Goal: Task Accomplishment & Management: Manage account settings

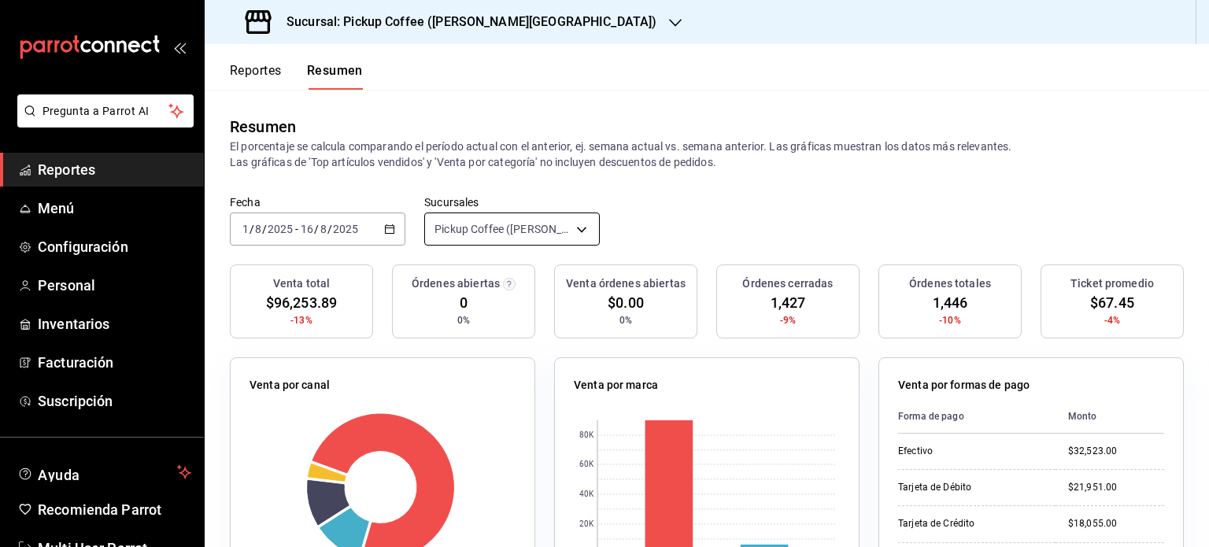
click at [578, 227] on body "Pregunta a Parrot AI Reportes Menú Configuración Personal Inventarios Facturaci…" at bounding box center [604, 273] width 1209 height 547
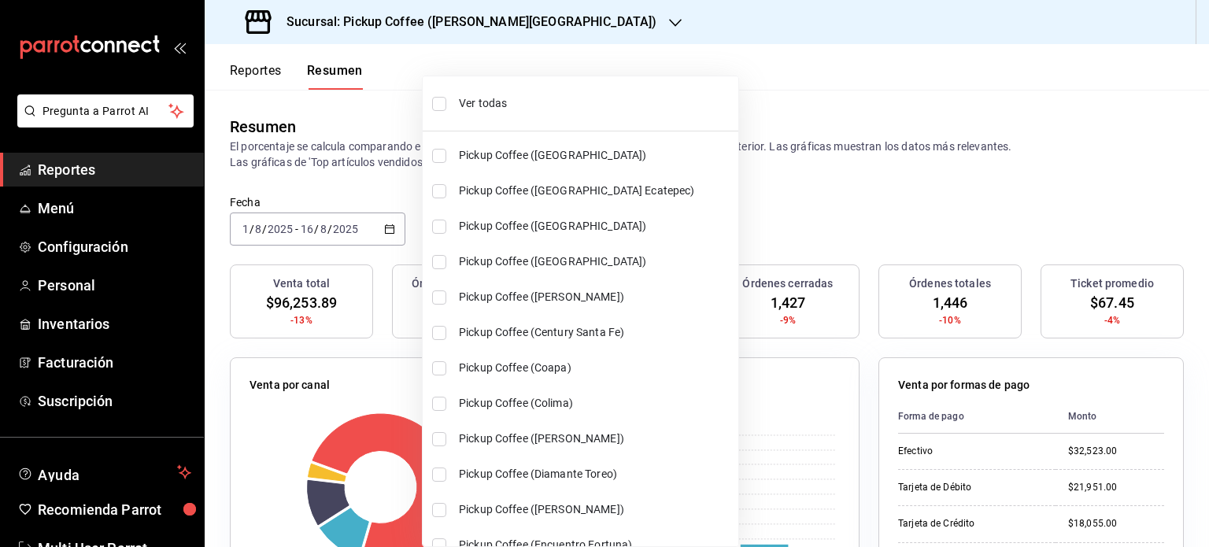
click at [461, 100] on span "Ver todas" at bounding box center [595, 103] width 273 height 17
type input "[object Object],[object Object],[object Object],[object Object],[object Object]…"
checkbox input "true"
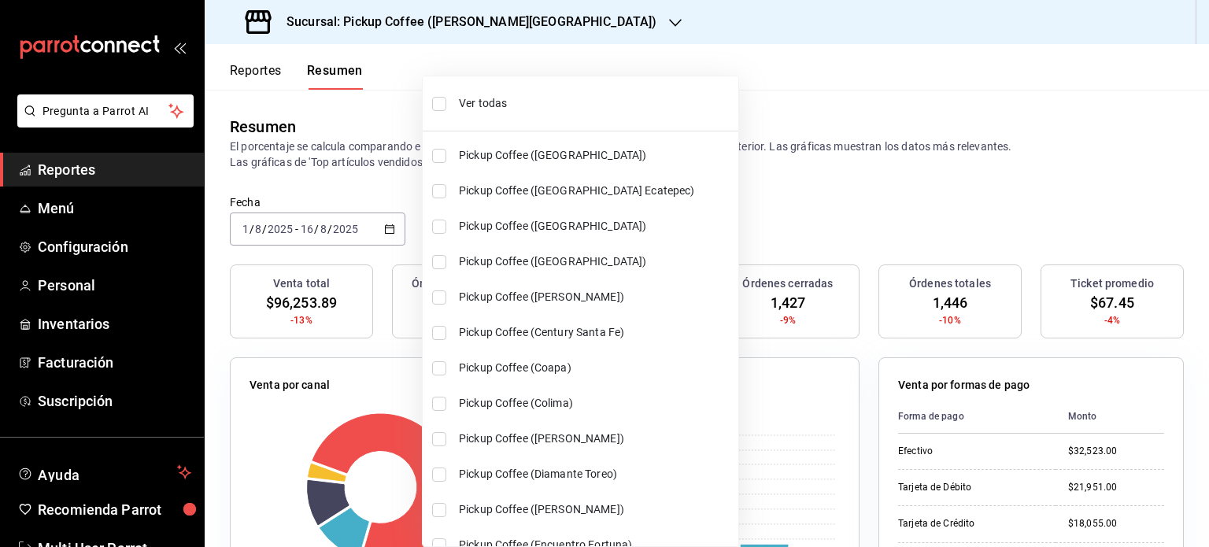
checkbox input "true"
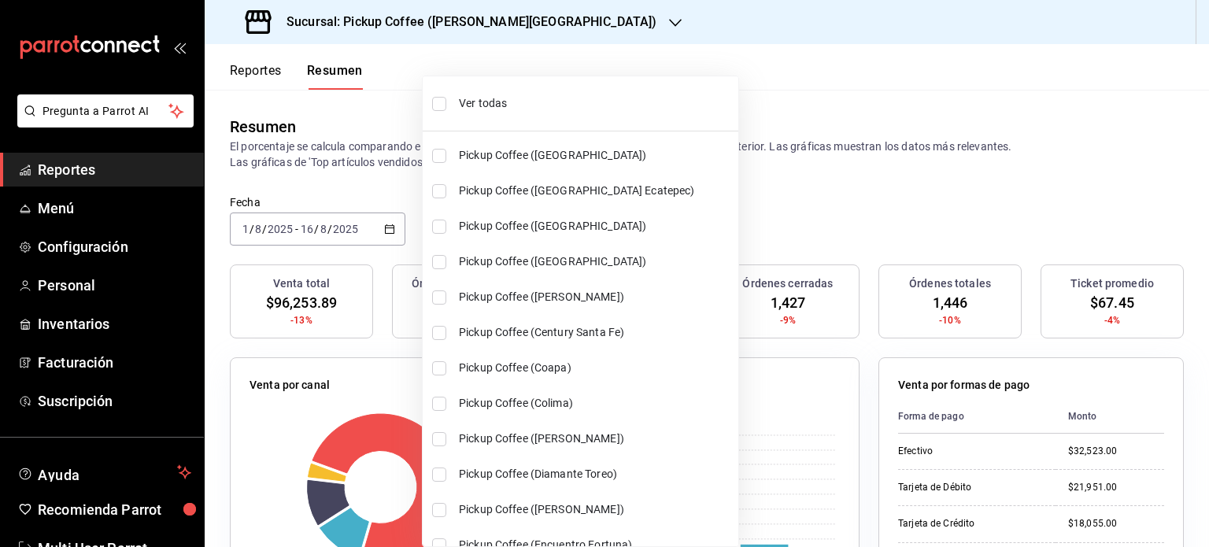
checkbox input "true"
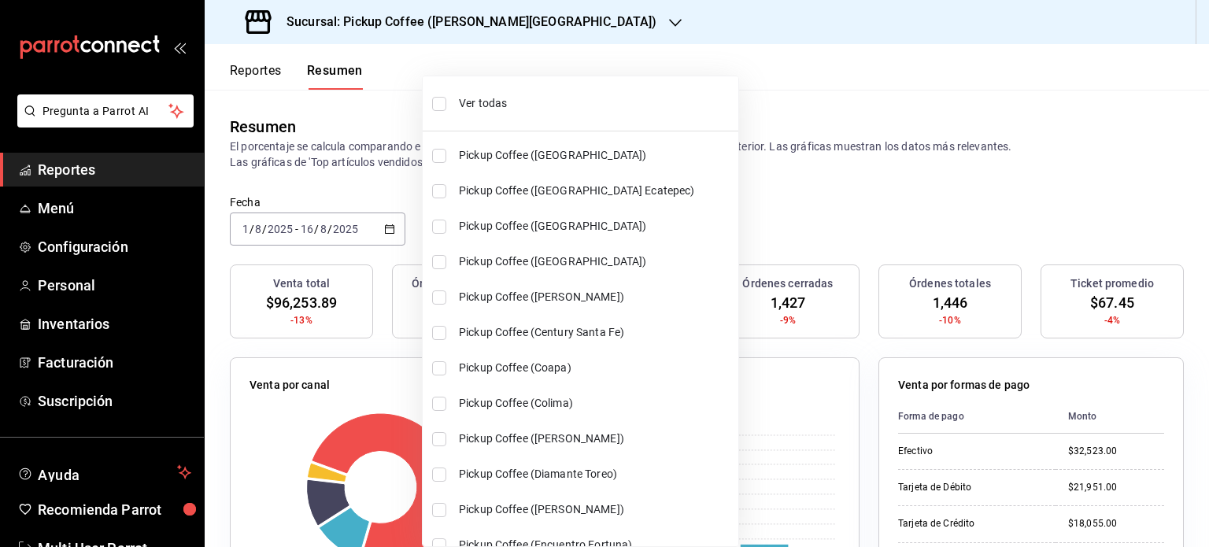
checkbox input "true"
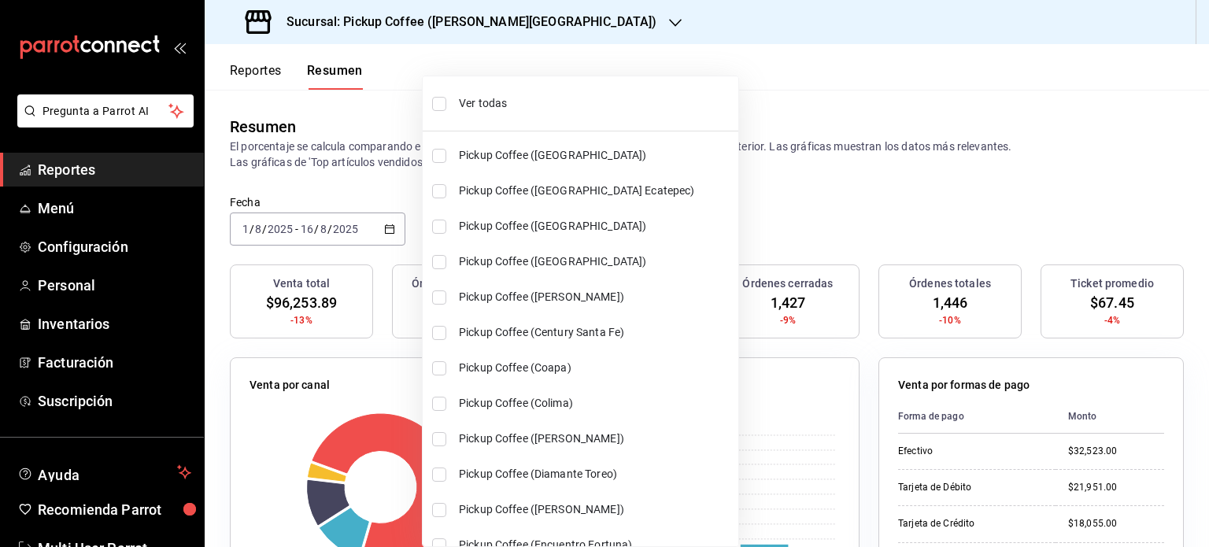
checkbox input "true"
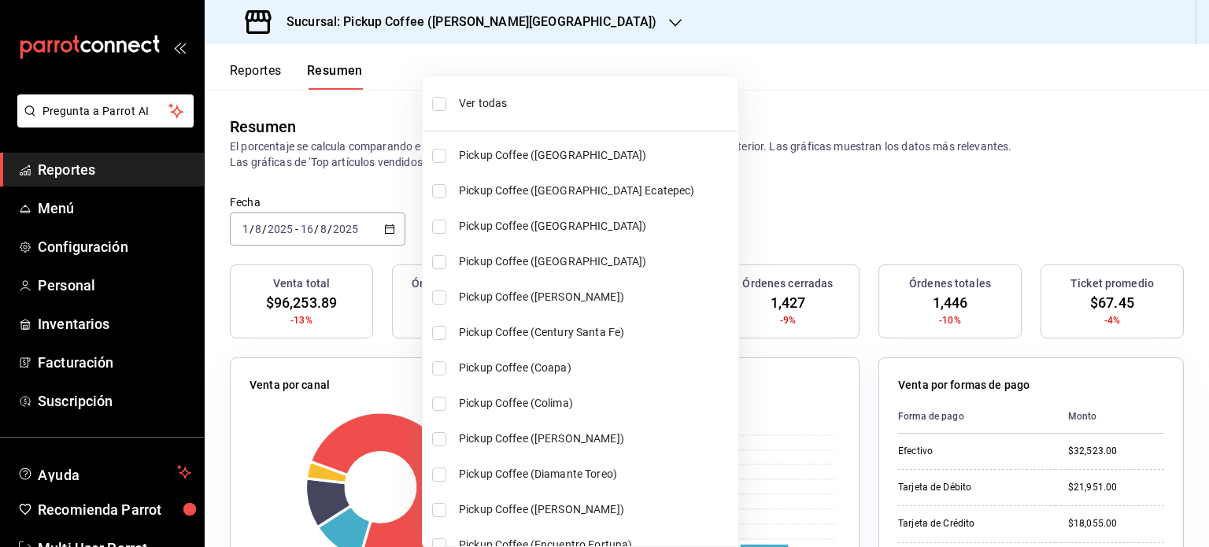
checkbox input "true"
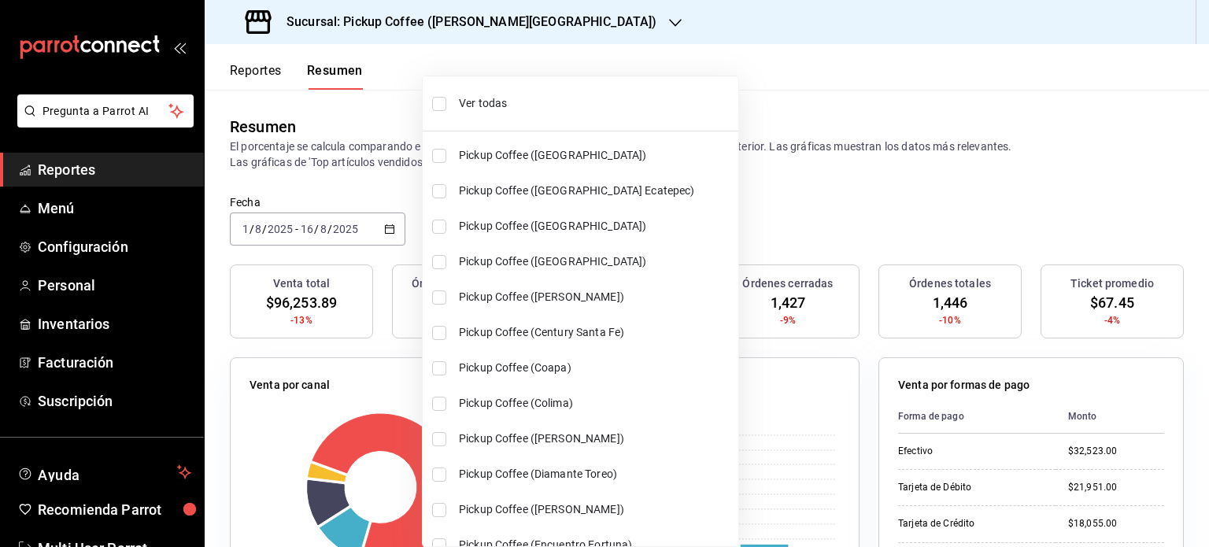
checkbox input "true"
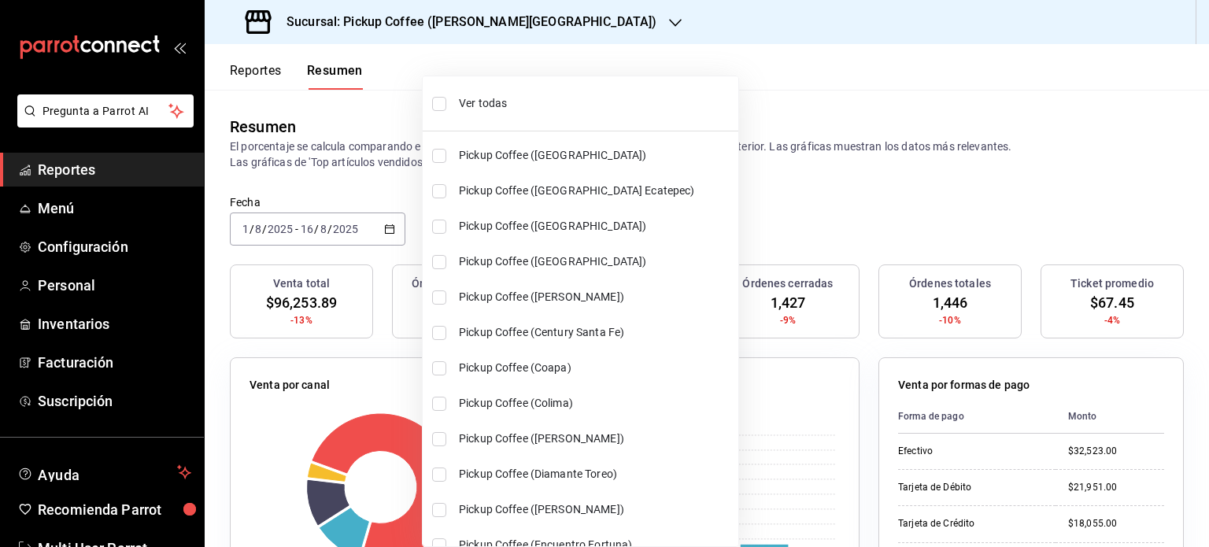
checkbox input "true"
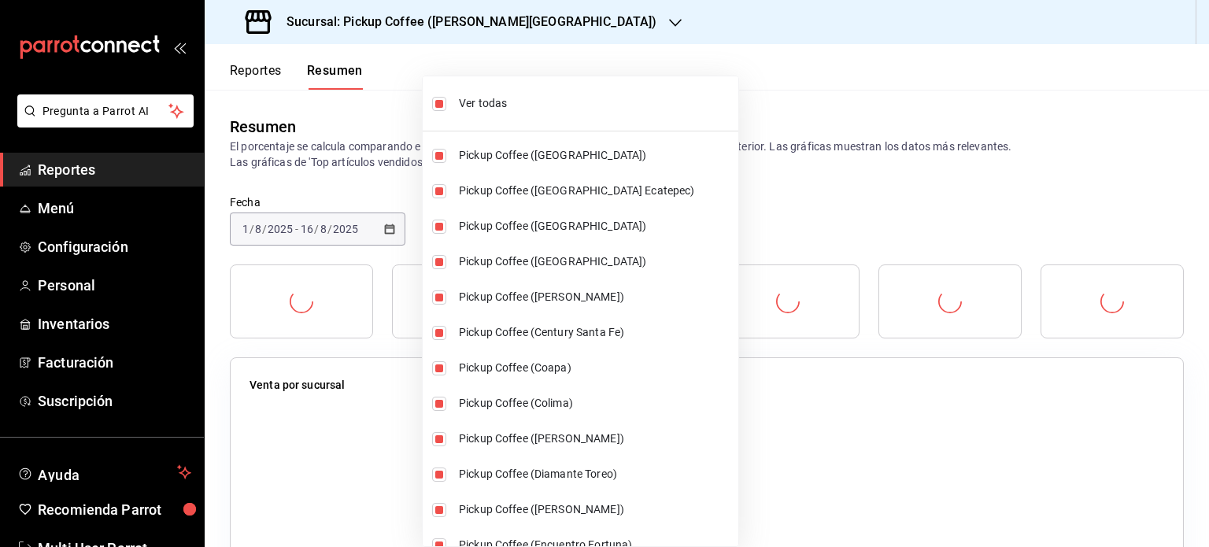
click at [737, 207] on div at bounding box center [604, 273] width 1209 height 547
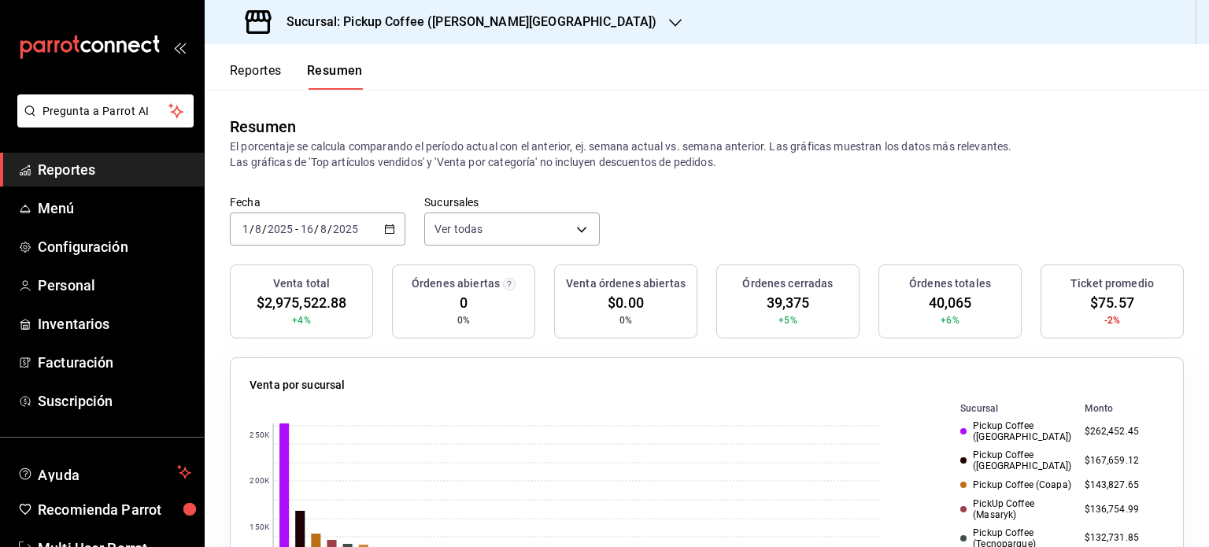
click at [387, 228] on icon "button" at bounding box center [389, 229] width 11 height 11
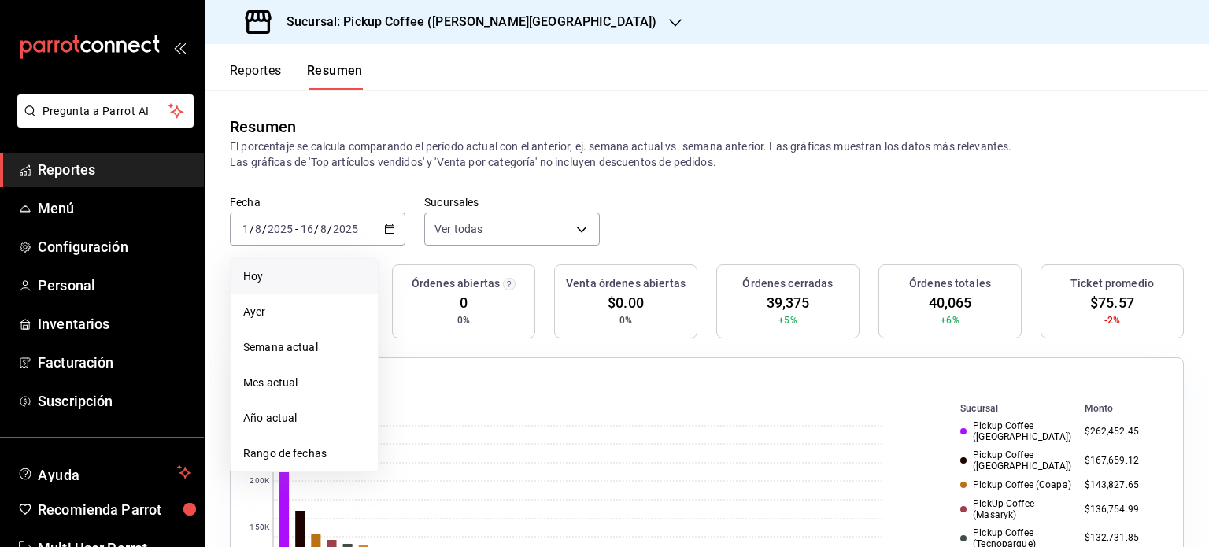
click at [274, 279] on span "Hoy" at bounding box center [304, 276] width 122 height 17
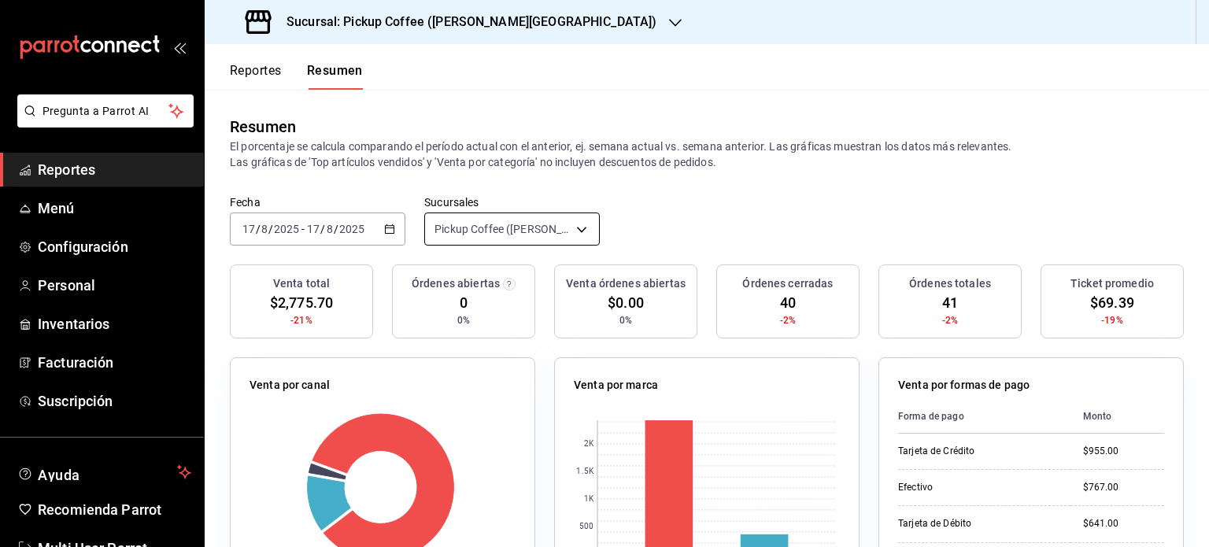
click at [576, 230] on body "Pregunta a Parrot AI Reportes Menú Configuración Personal Inventarios Facturaci…" at bounding box center [604, 273] width 1209 height 547
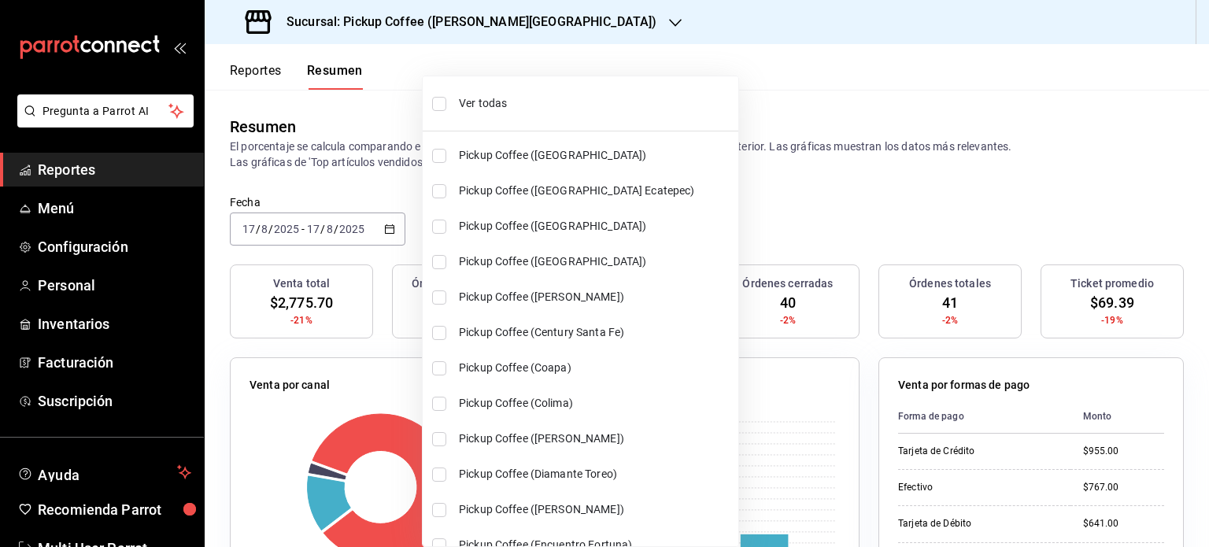
click at [475, 105] on span "Ver todas" at bounding box center [595, 103] width 273 height 17
type input "[object Object],[object Object],[object Object],[object Object],[object Object]…"
checkbox input "true"
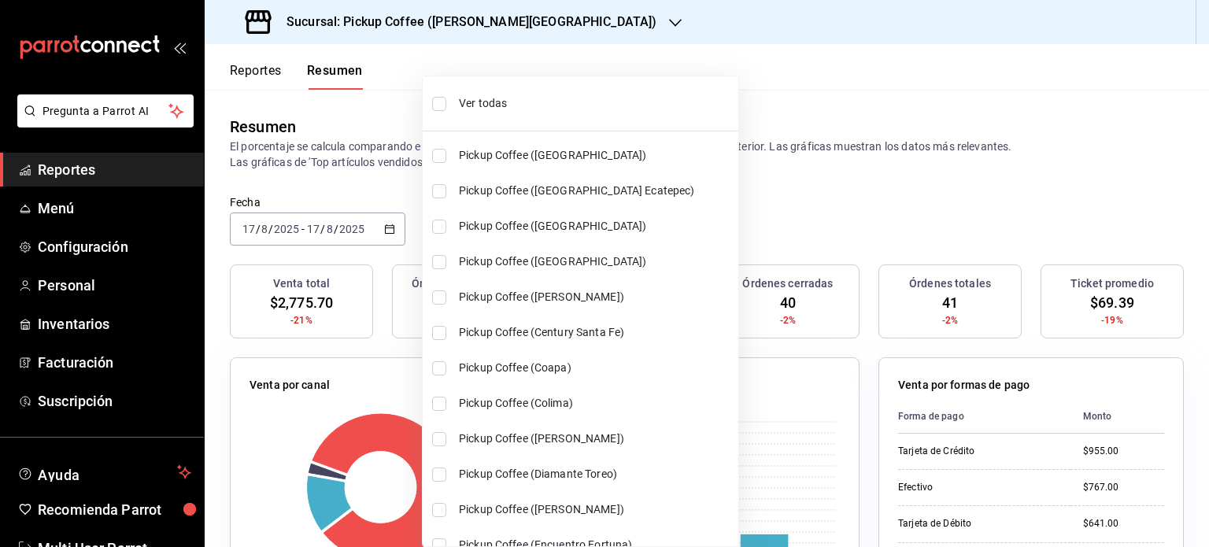
checkbox input "true"
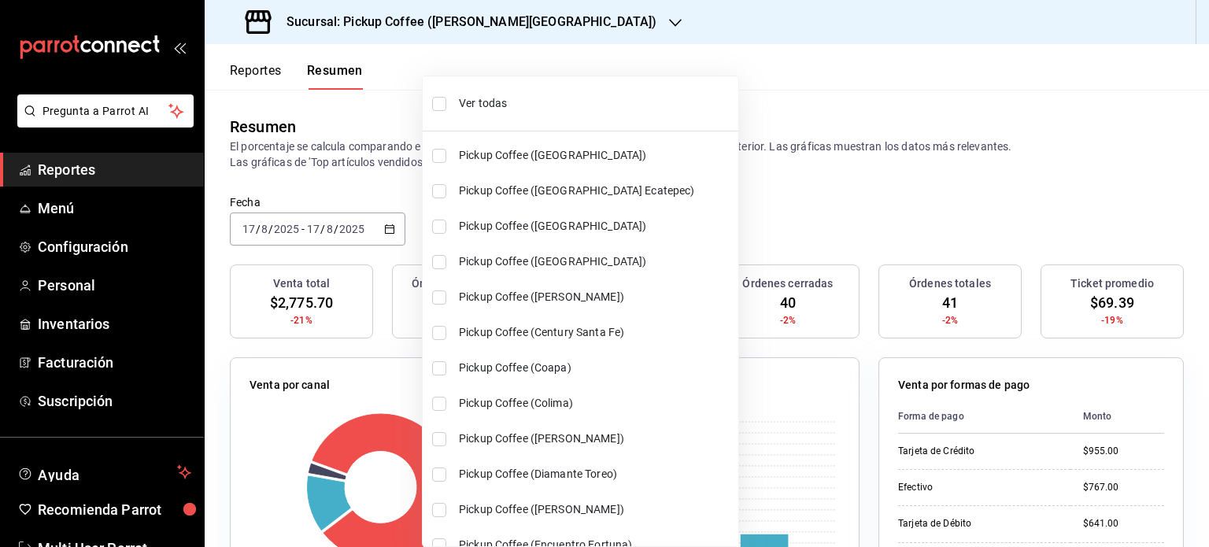
checkbox input "true"
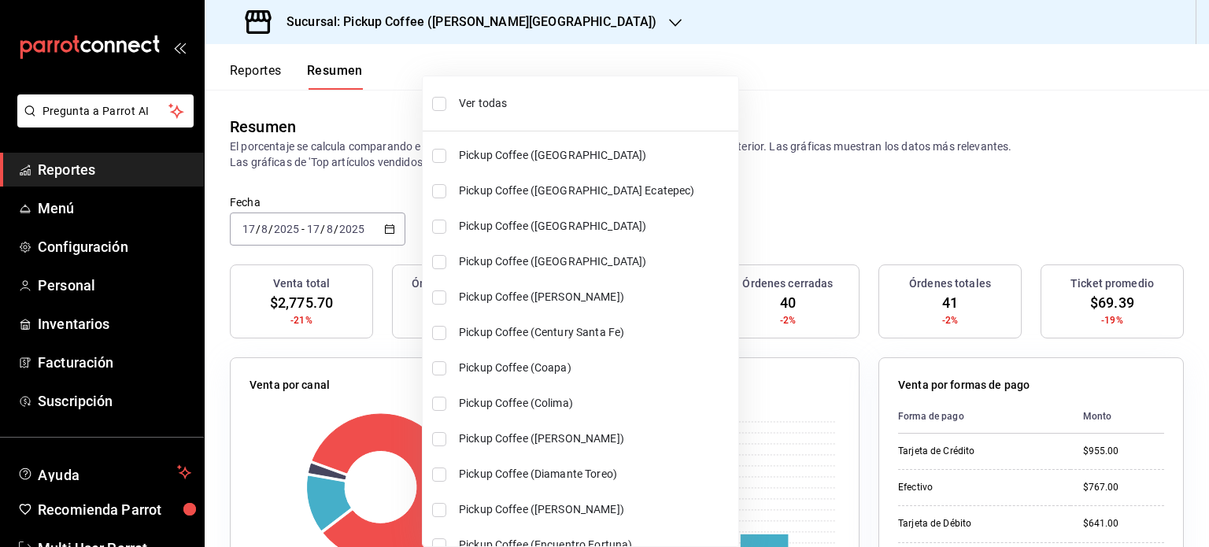
checkbox input "true"
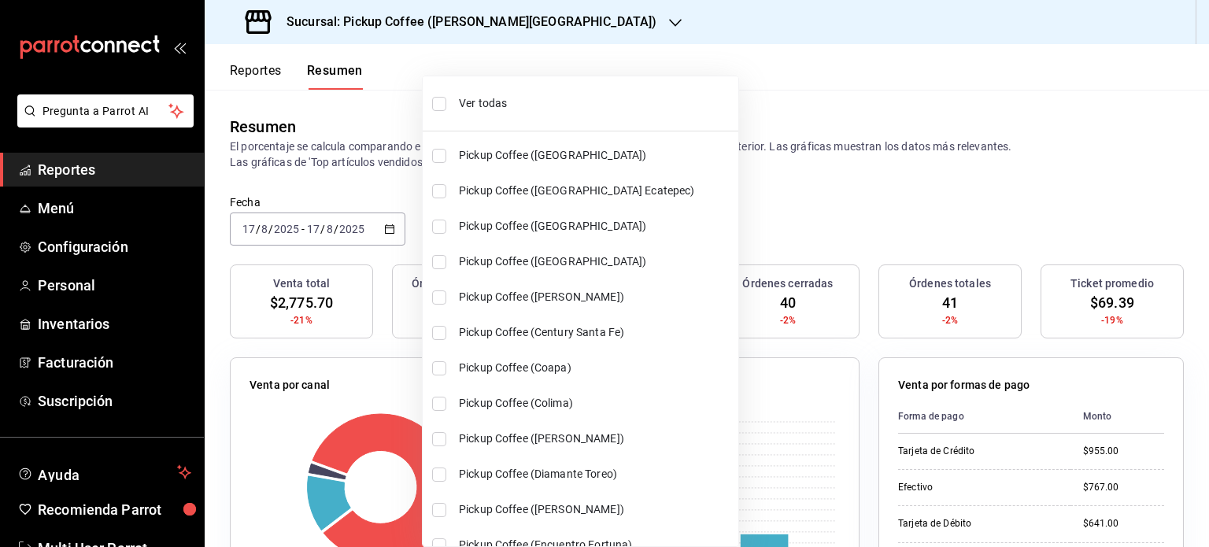
checkbox input "true"
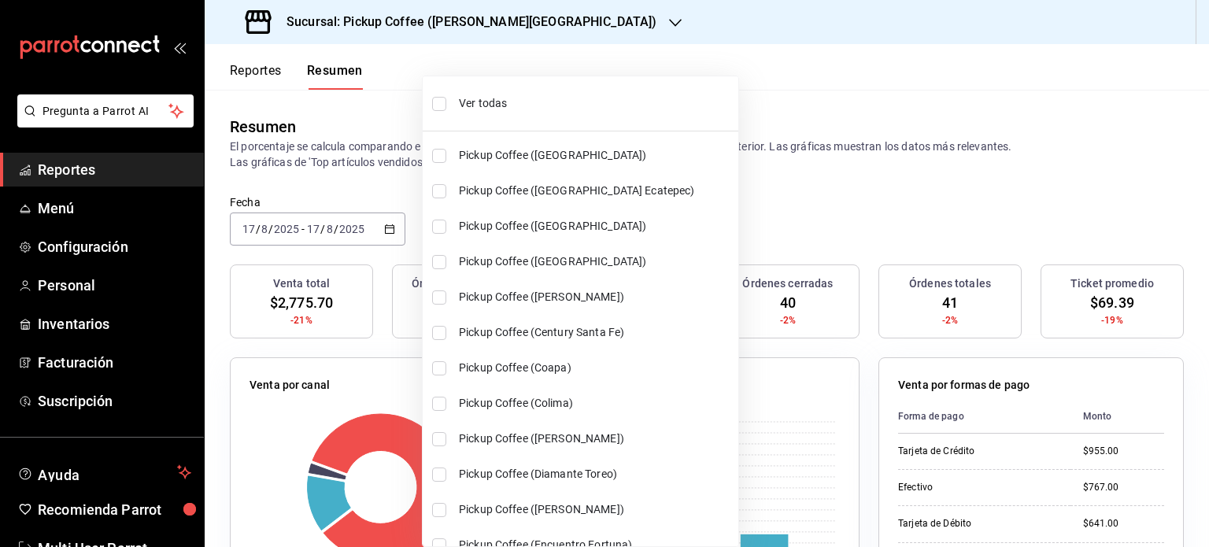
checkbox input "true"
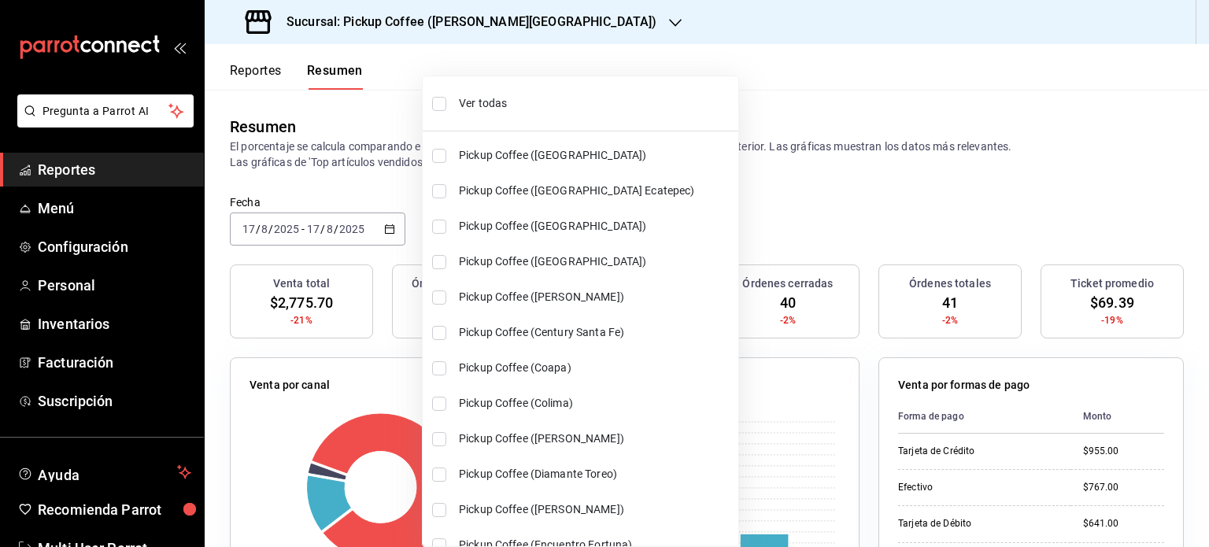
checkbox input "true"
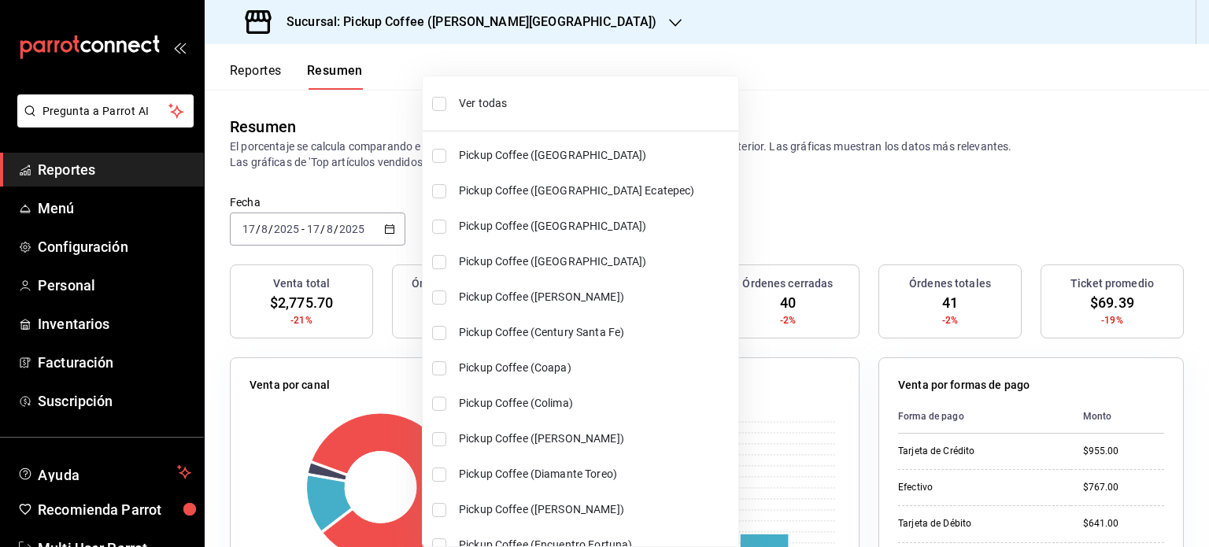
checkbox input "true"
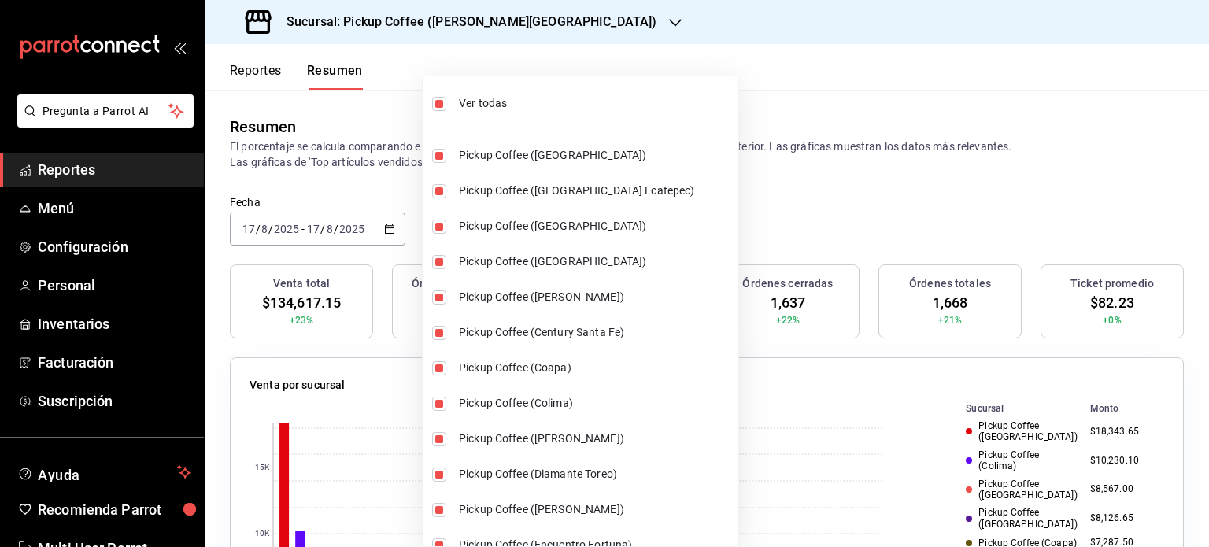
click at [775, 93] on div at bounding box center [604, 273] width 1209 height 547
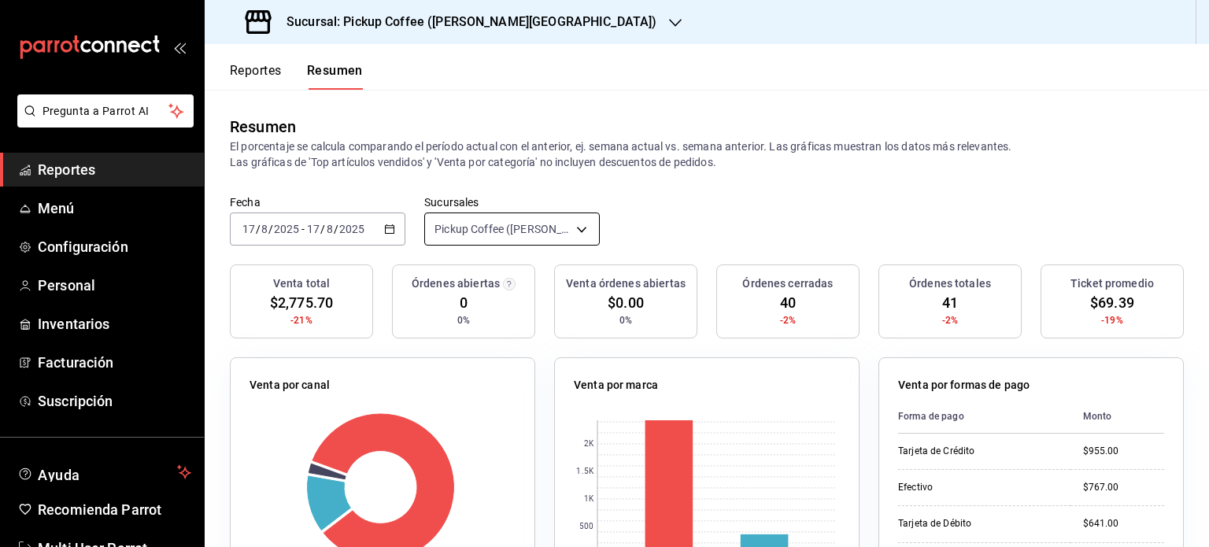
click at [580, 232] on body "Pregunta a Parrot AI Reportes Menú Configuración Personal Inventarios Facturaci…" at bounding box center [604, 273] width 1209 height 547
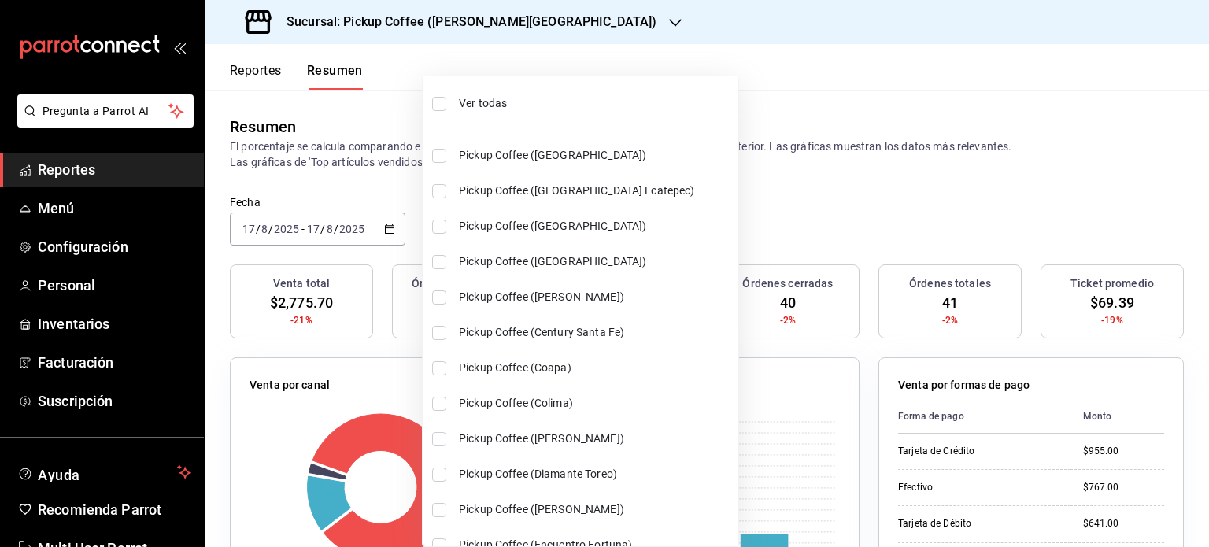
click at [488, 106] on span "Ver todas" at bounding box center [595, 103] width 273 height 17
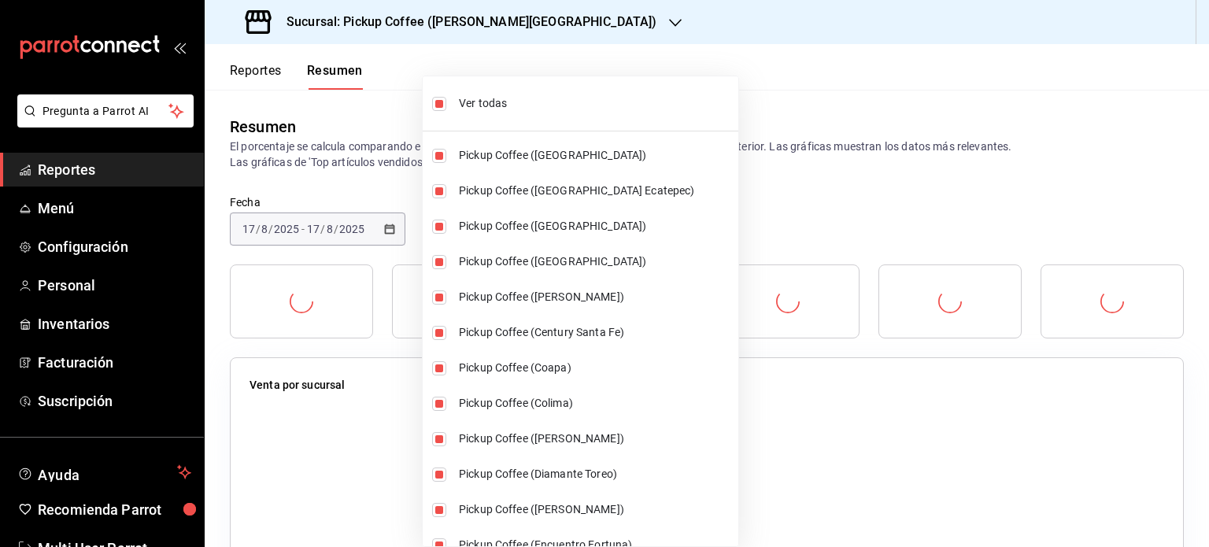
type input "[object Object],[object Object],[object Object],[object Object],[object Object]…"
checkbox input "true"
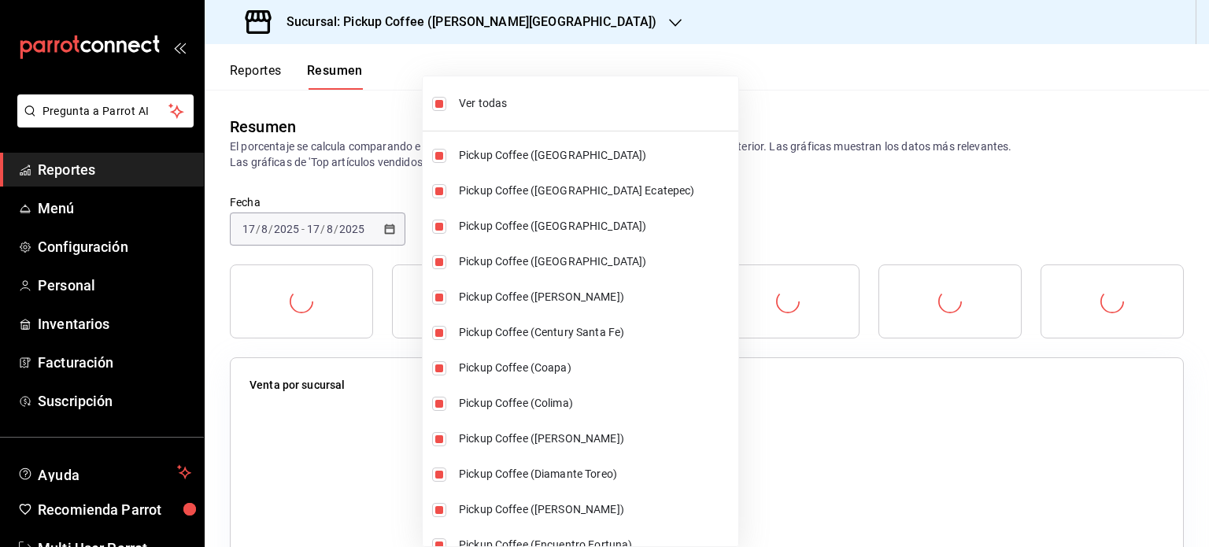
checkbox input "true"
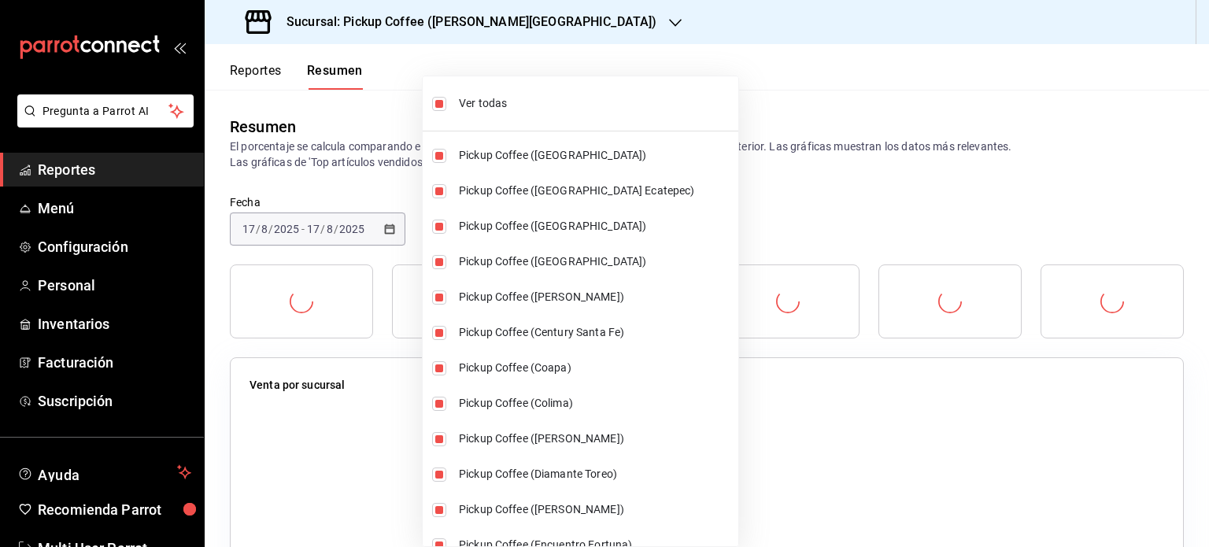
checkbox input "true"
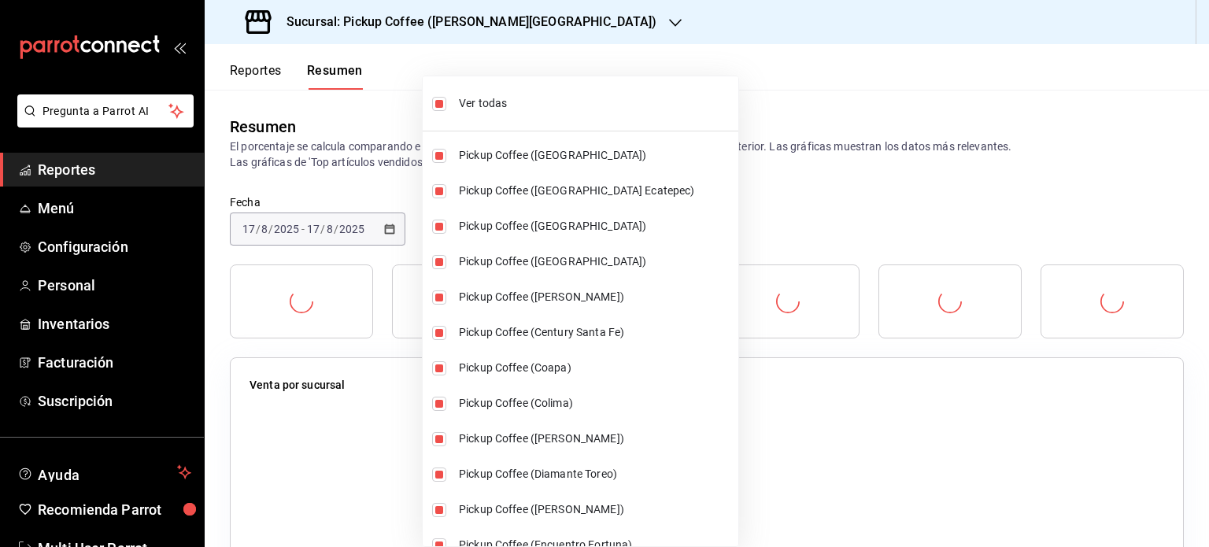
checkbox input "true"
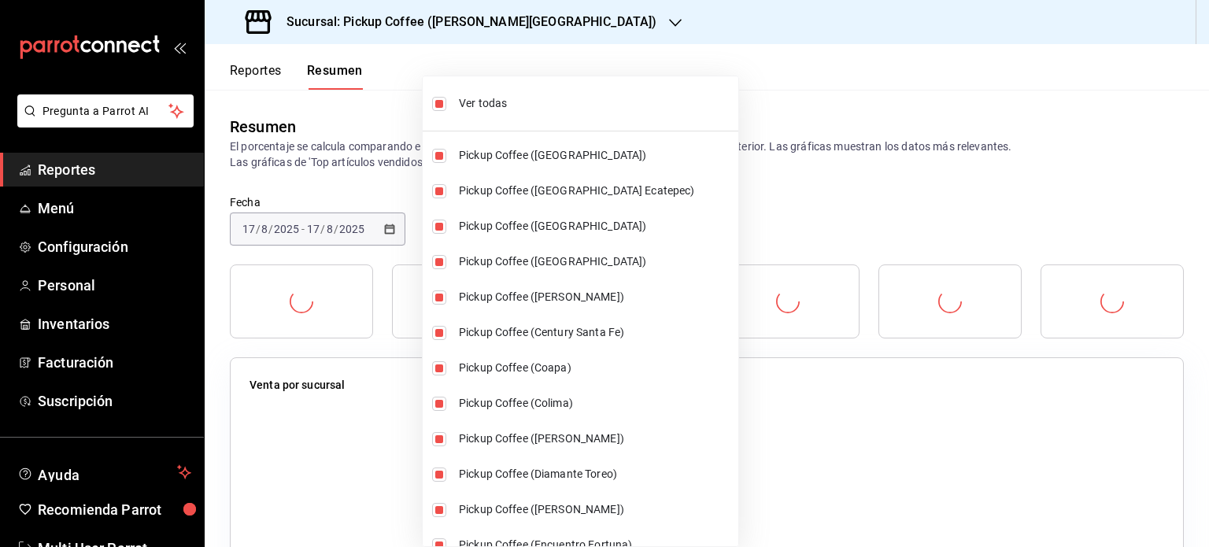
checkbox input "true"
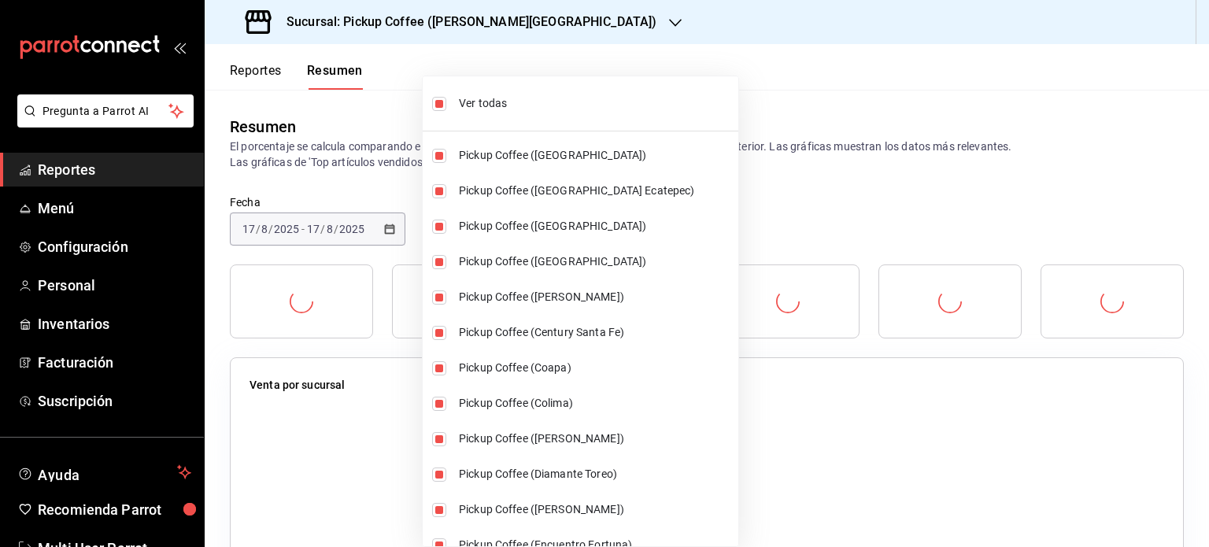
checkbox input "true"
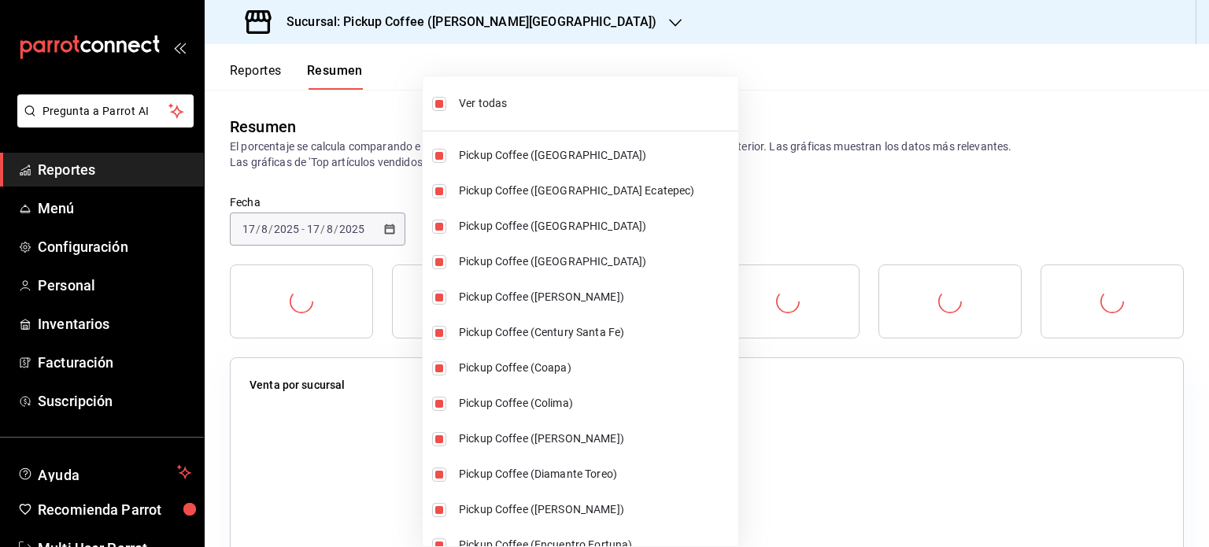
checkbox input "true"
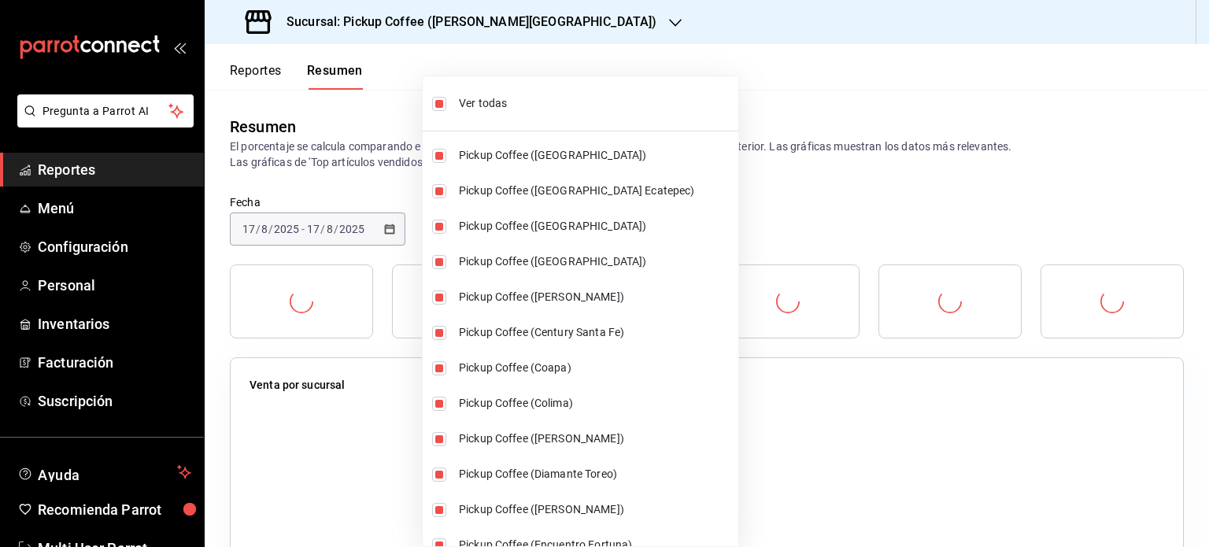
checkbox input "true"
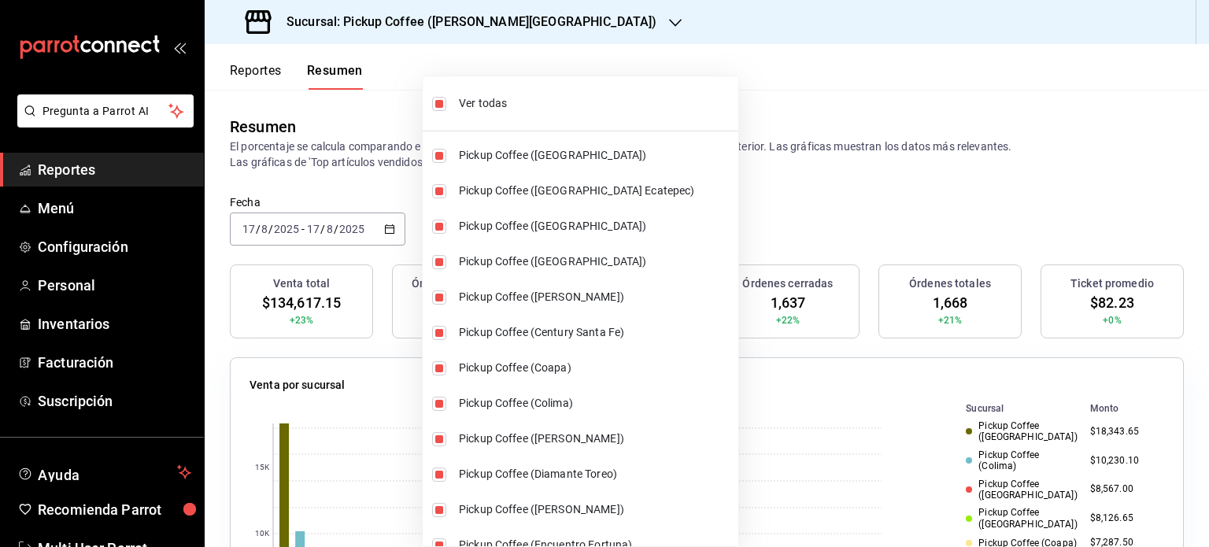
click at [739, 184] on div at bounding box center [604, 273] width 1209 height 547
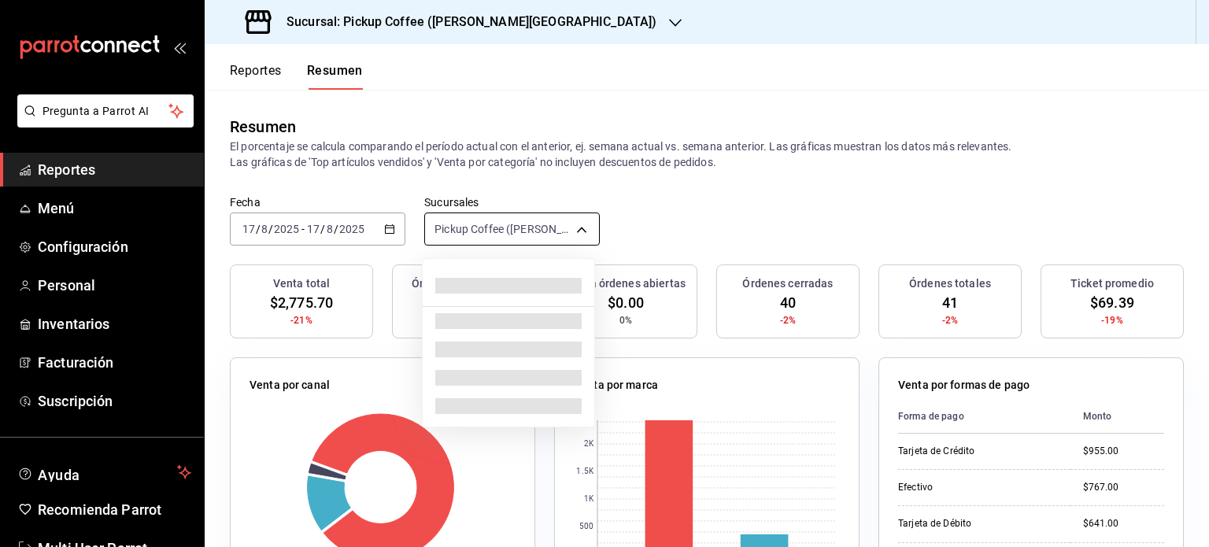
click at [579, 226] on body "Pregunta a Parrot AI Reportes Menú Configuración Personal Inventarios Facturaci…" at bounding box center [604, 273] width 1209 height 547
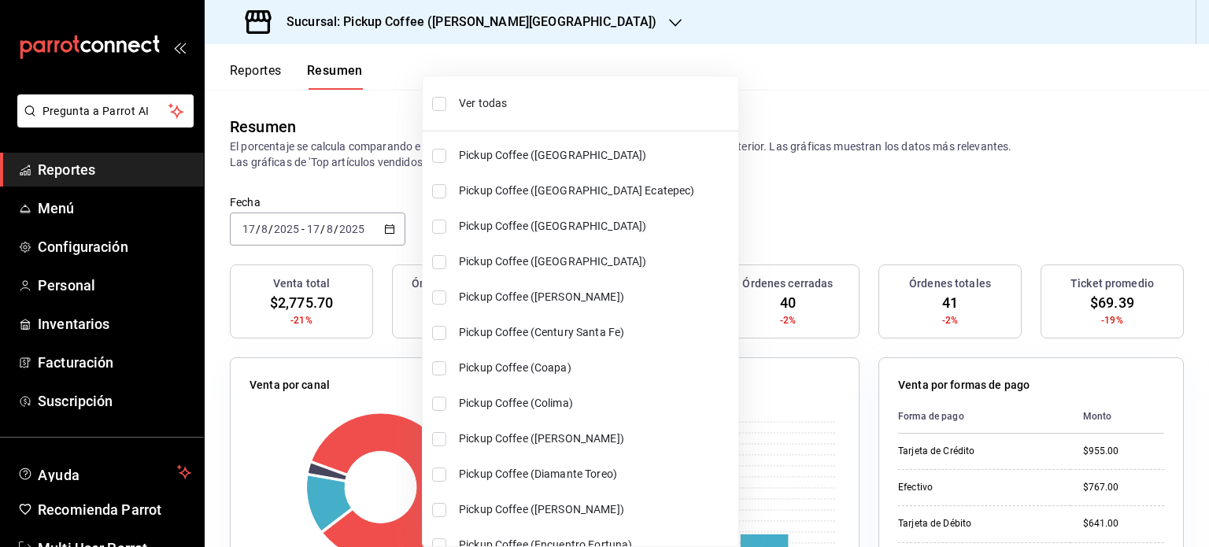
click at [490, 91] on li "Ver todas" at bounding box center [581, 104] width 316 height 42
type input "[object Object],[object Object],[object Object],[object Object],[object Object]…"
checkbox input "true"
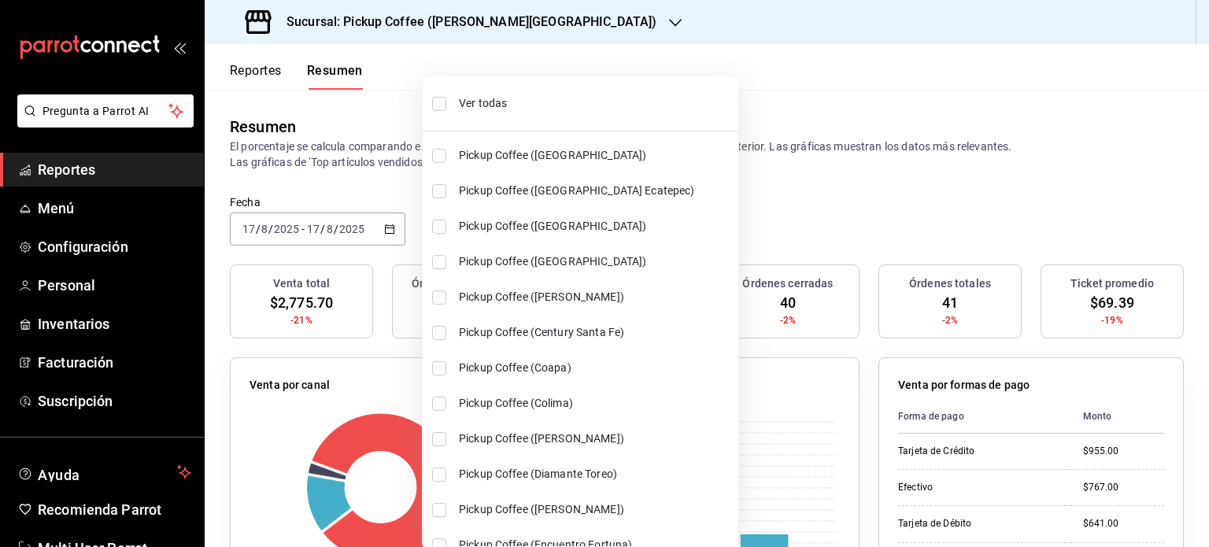
checkbox input "true"
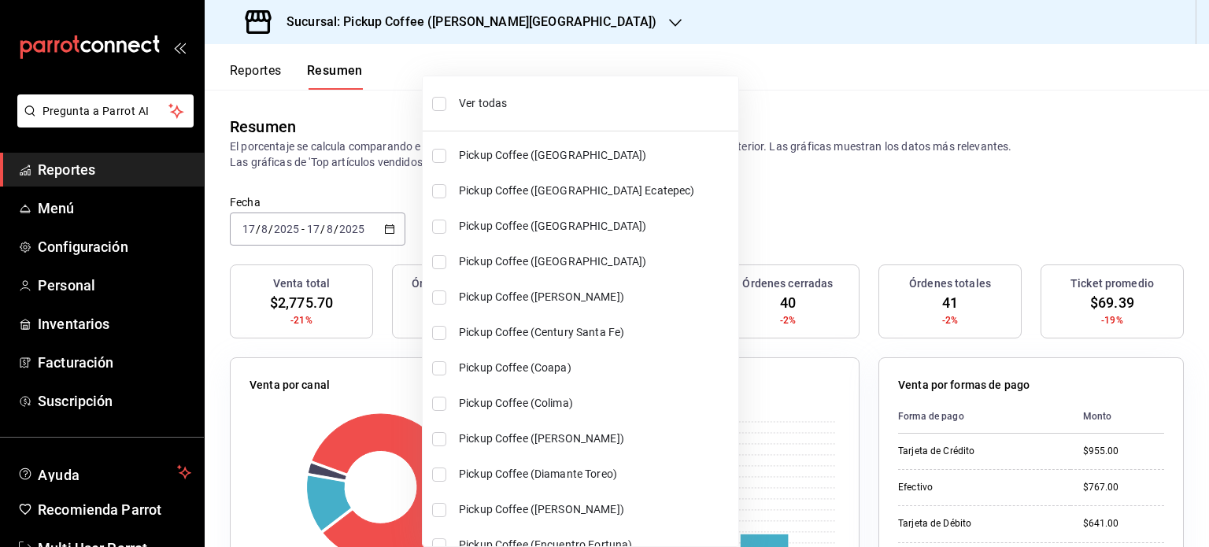
checkbox input "true"
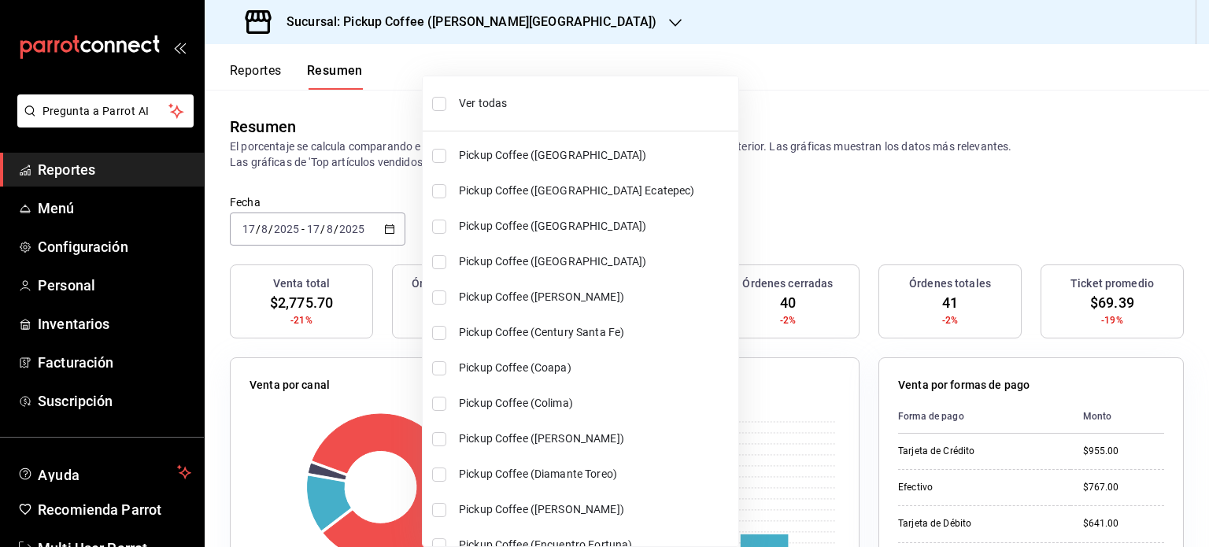
checkbox input "true"
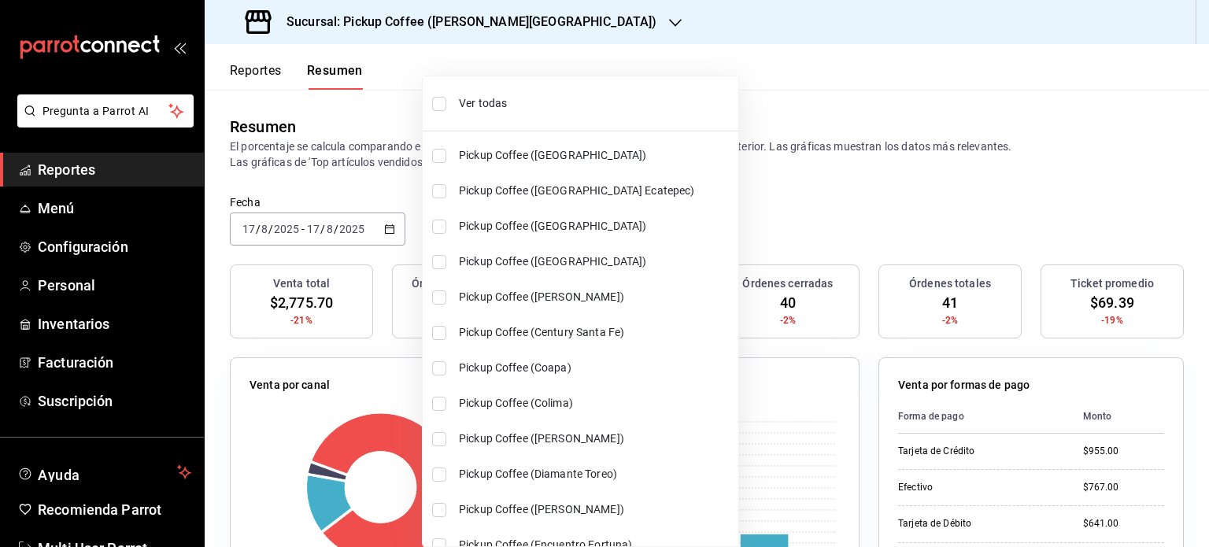
checkbox input "true"
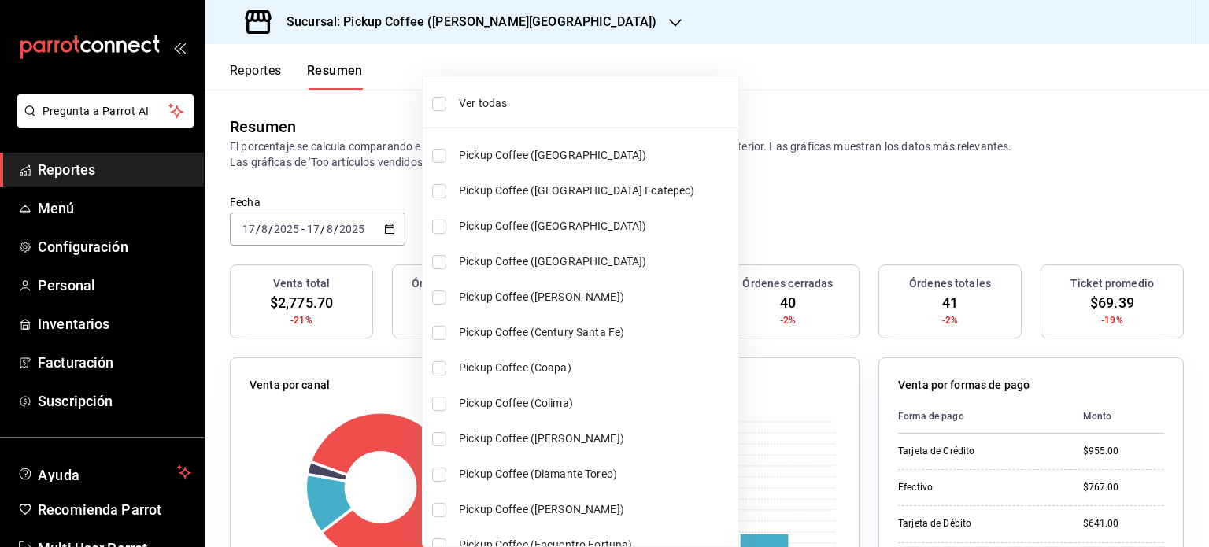
checkbox input "true"
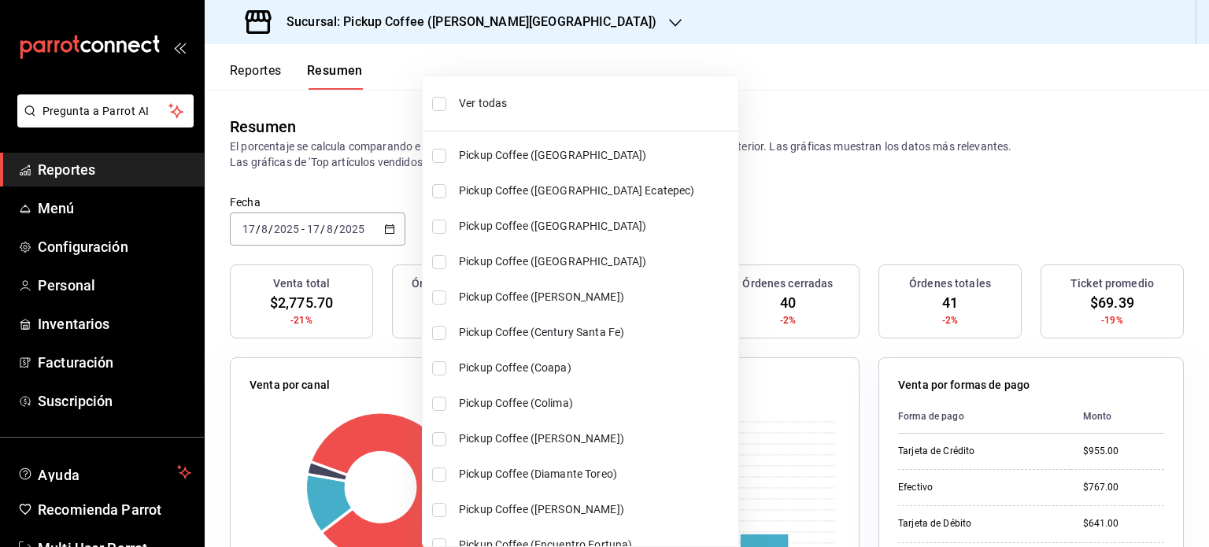
checkbox input "true"
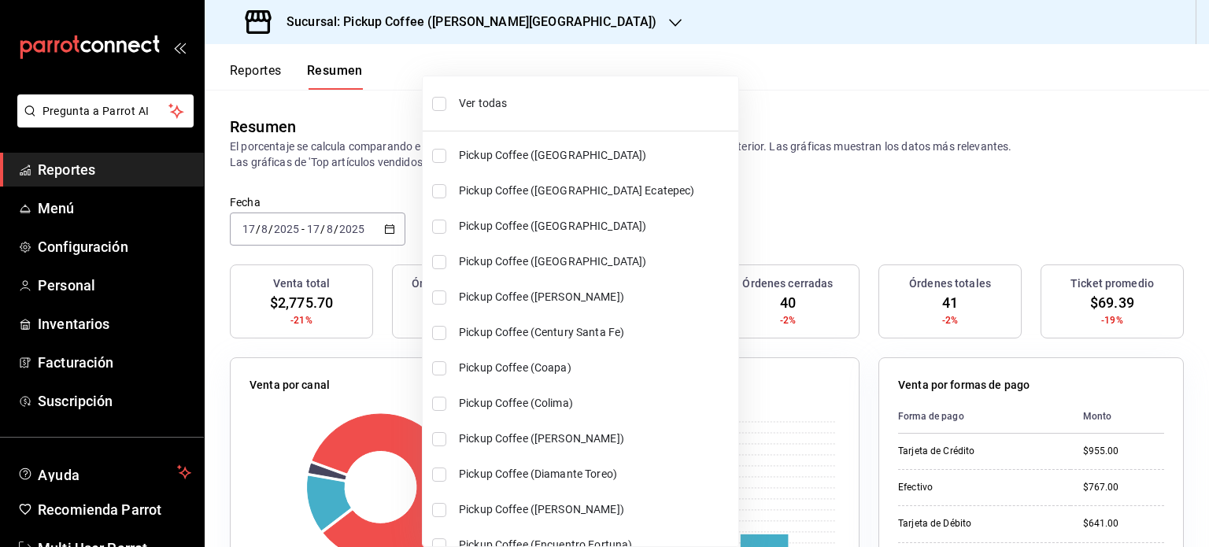
checkbox input "true"
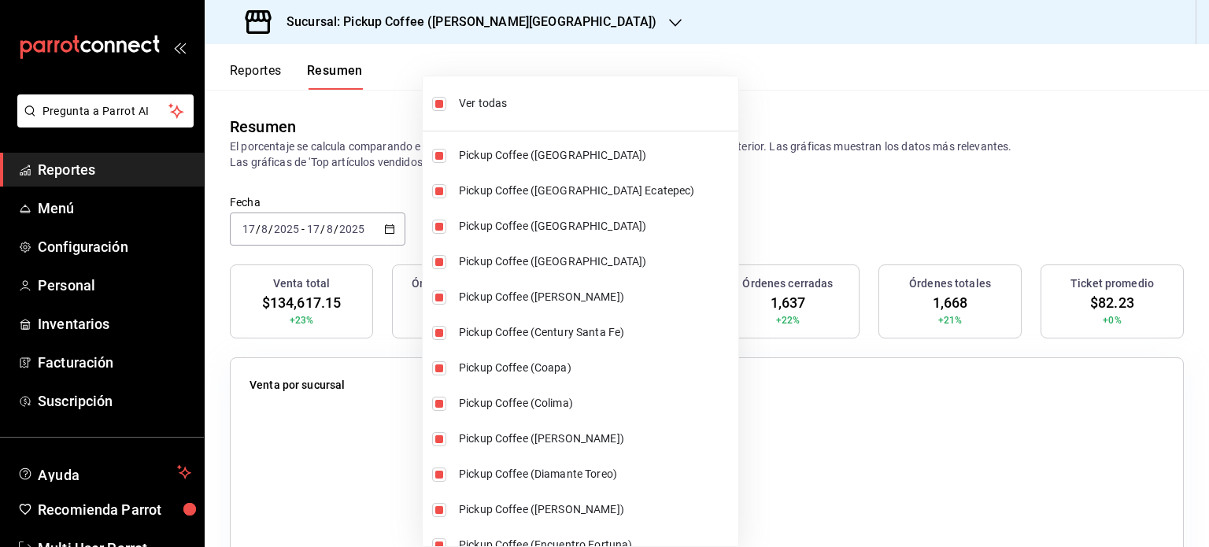
click at [746, 210] on div at bounding box center [604, 273] width 1209 height 547
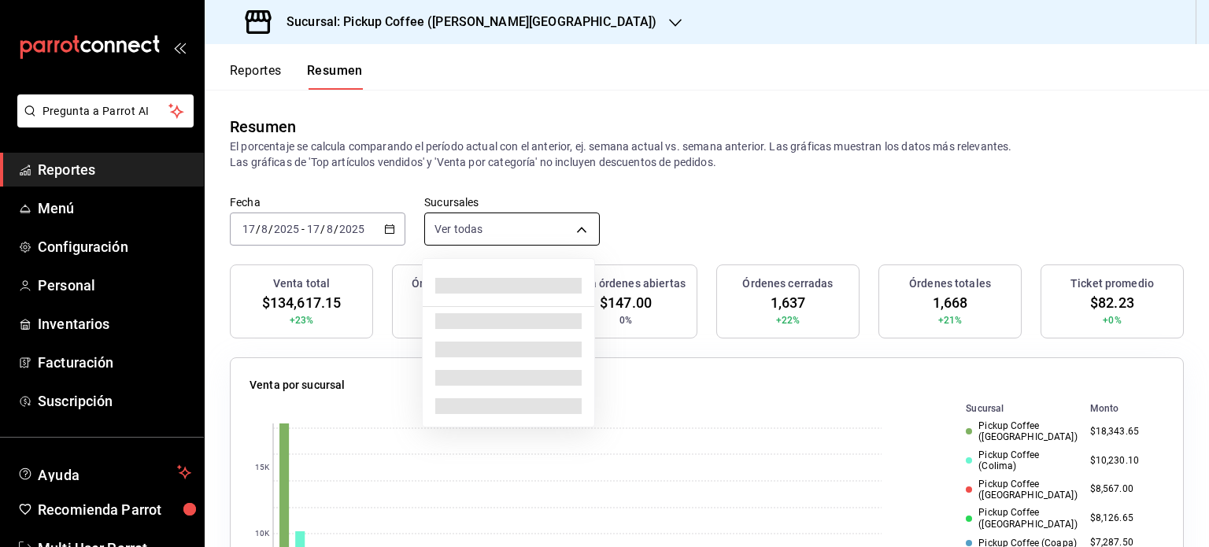
click at [573, 230] on body "Pregunta a Parrot AI Reportes Menú Configuración Personal Inventarios Facturaci…" at bounding box center [604, 273] width 1209 height 547
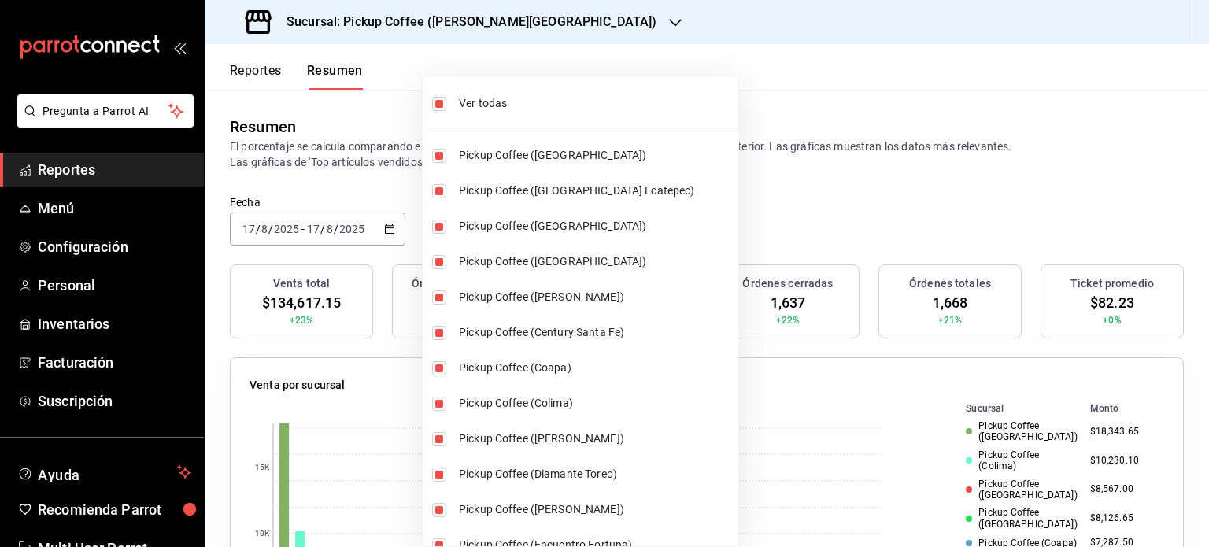
click at [667, 206] on div at bounding box center [604, 273] width 1209 height 547
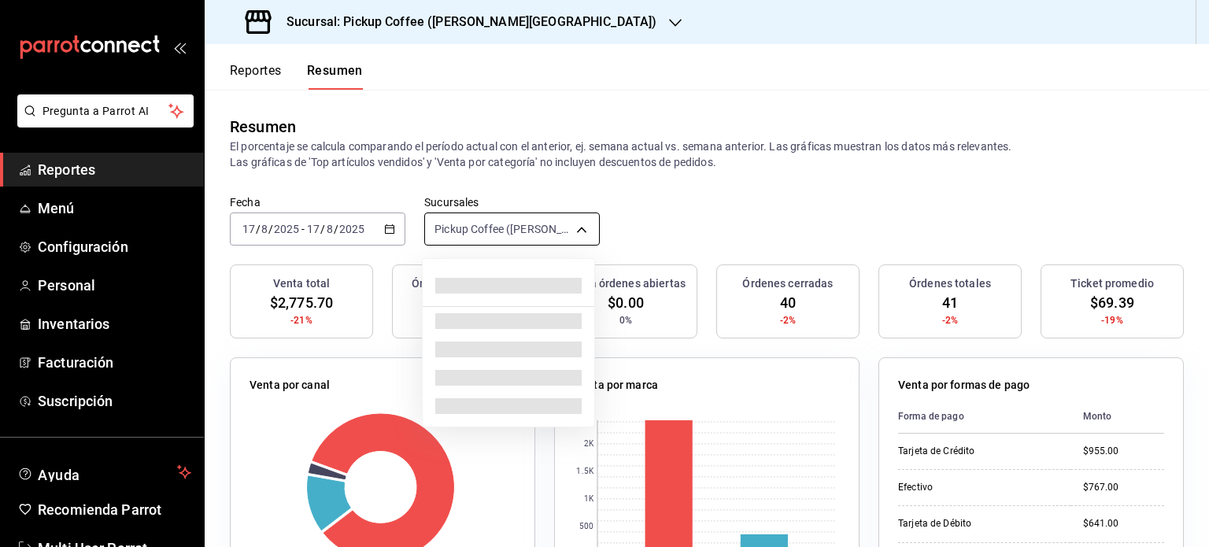
click at [543, 226] on body "Pregunta a Parrot AI Reportes Menú Configuración Personal Inventarios Facturaci…" at bounding box center [604, 273] width 1209 height 547
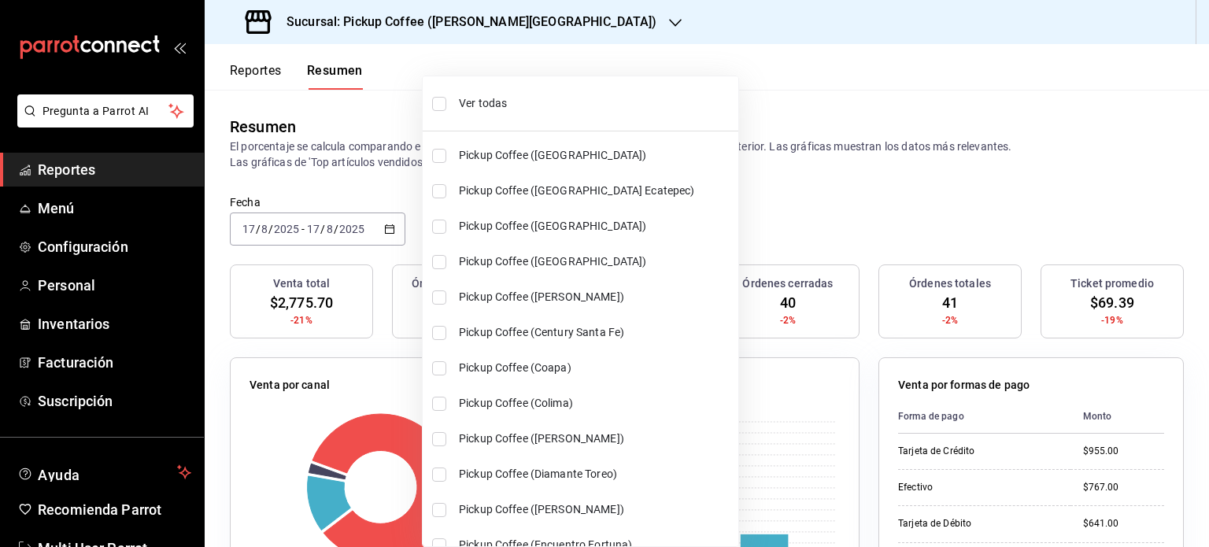
click at [463, 100] on span "Ver todas" at bounding box center [595, 103] width 273 height 17
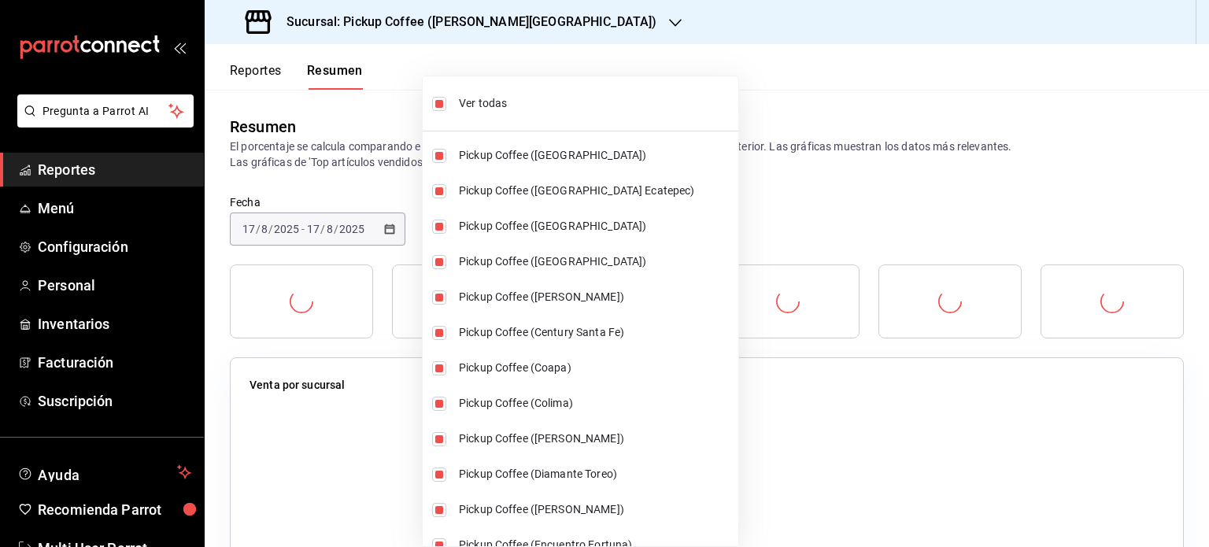
type input "[object Object],[object Object],[object Object],[object Object],[object Object]…"
checkbox input "true"
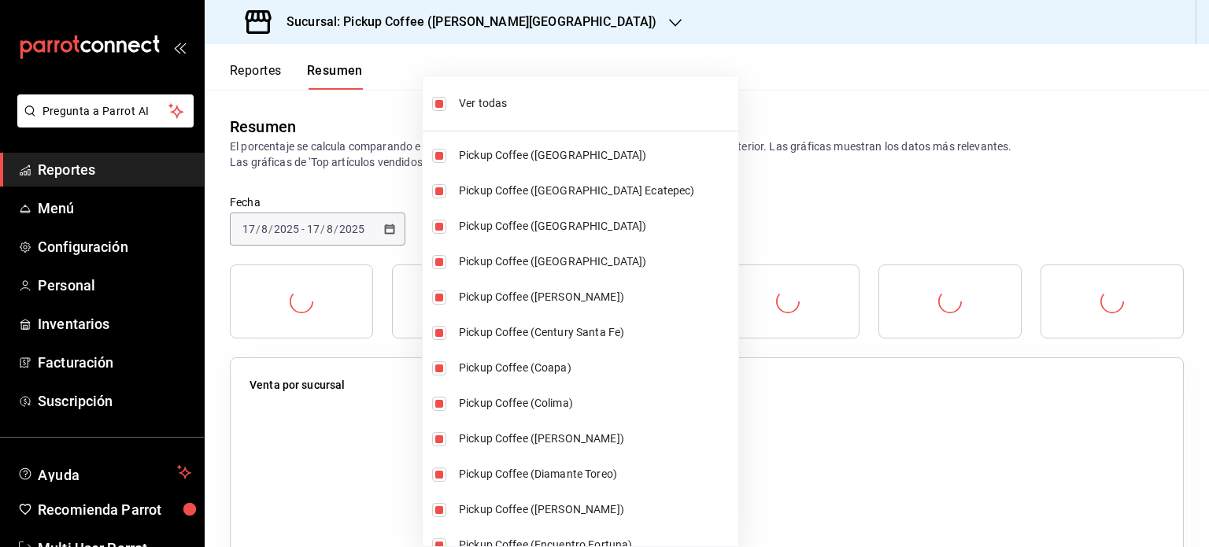
checkbox input "true"
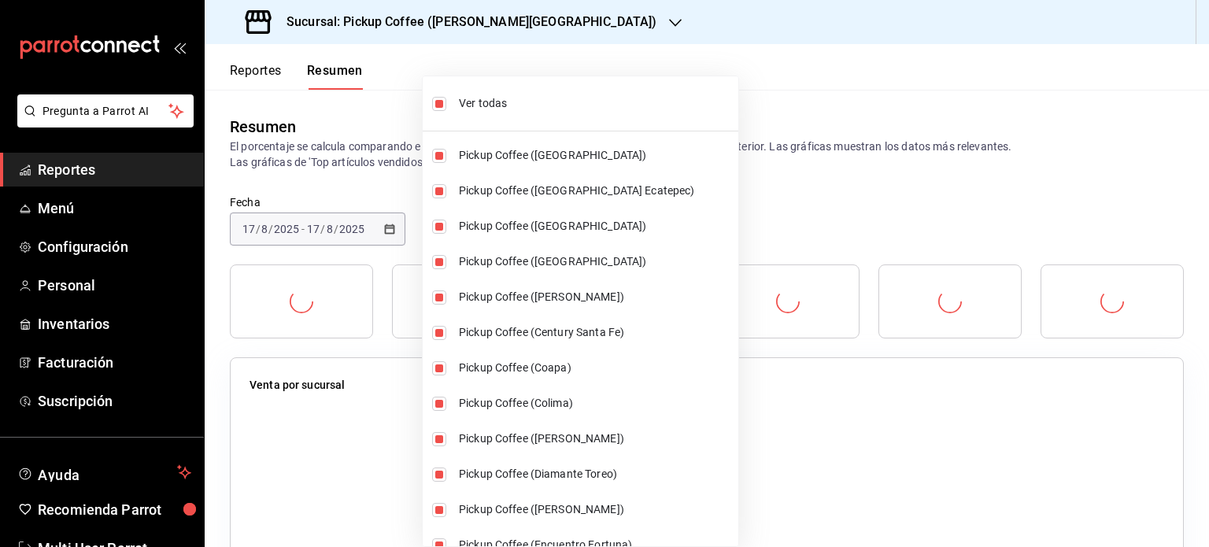
checkbox input "true"
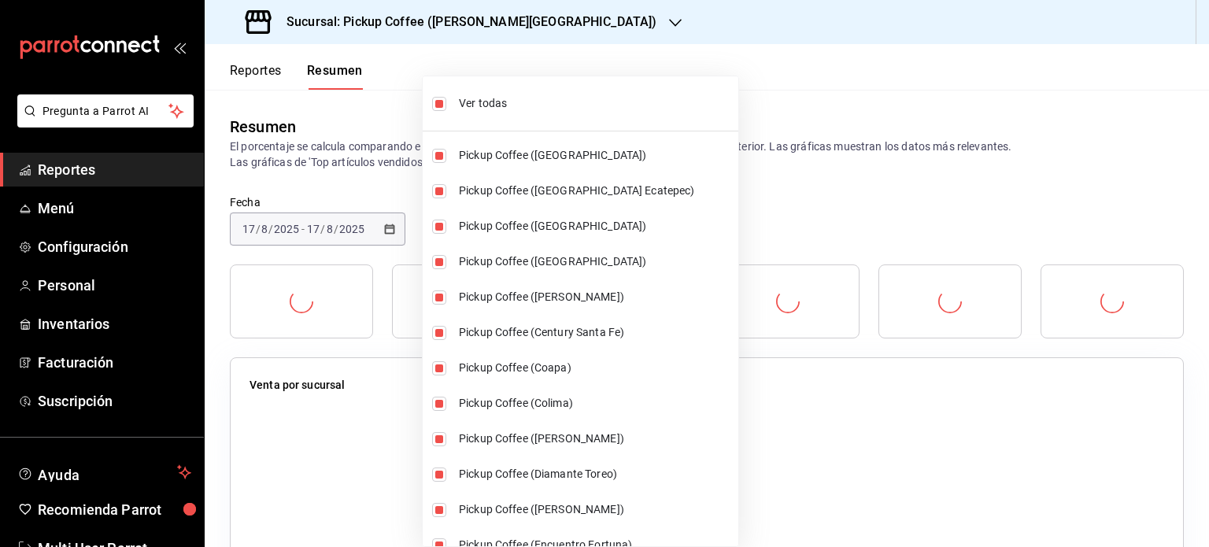
checkbox input "true"
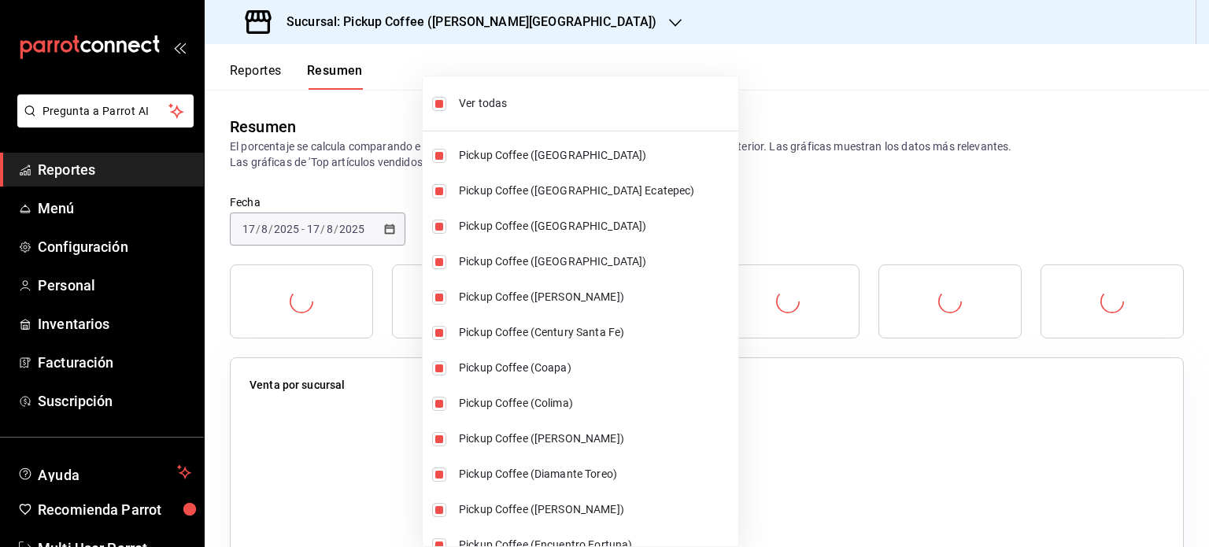
checkbox input "true"
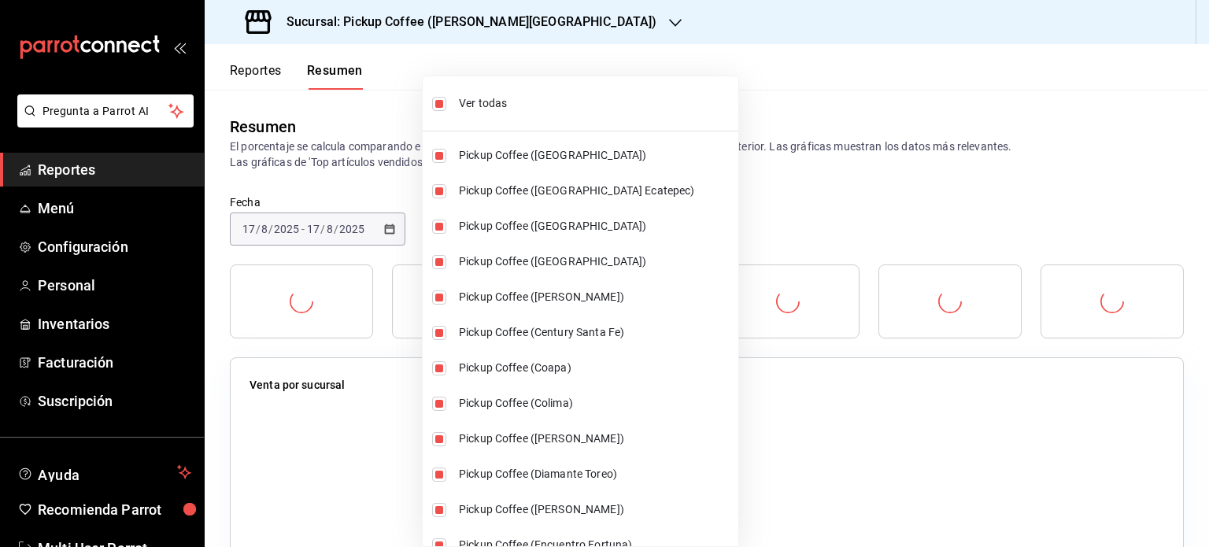
checkbox input "true"
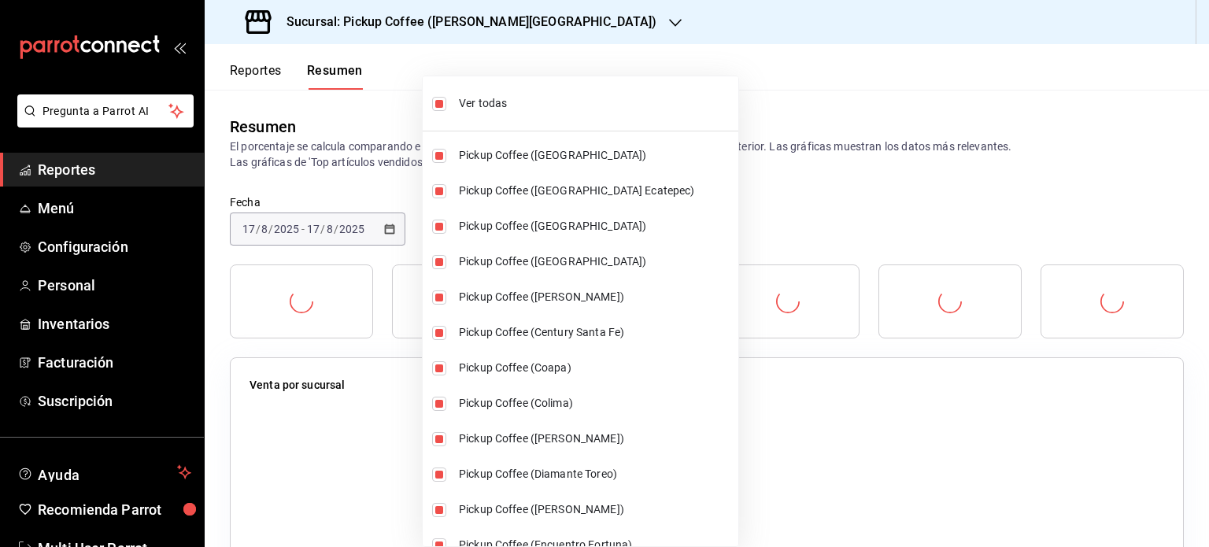
checkbox input "true"
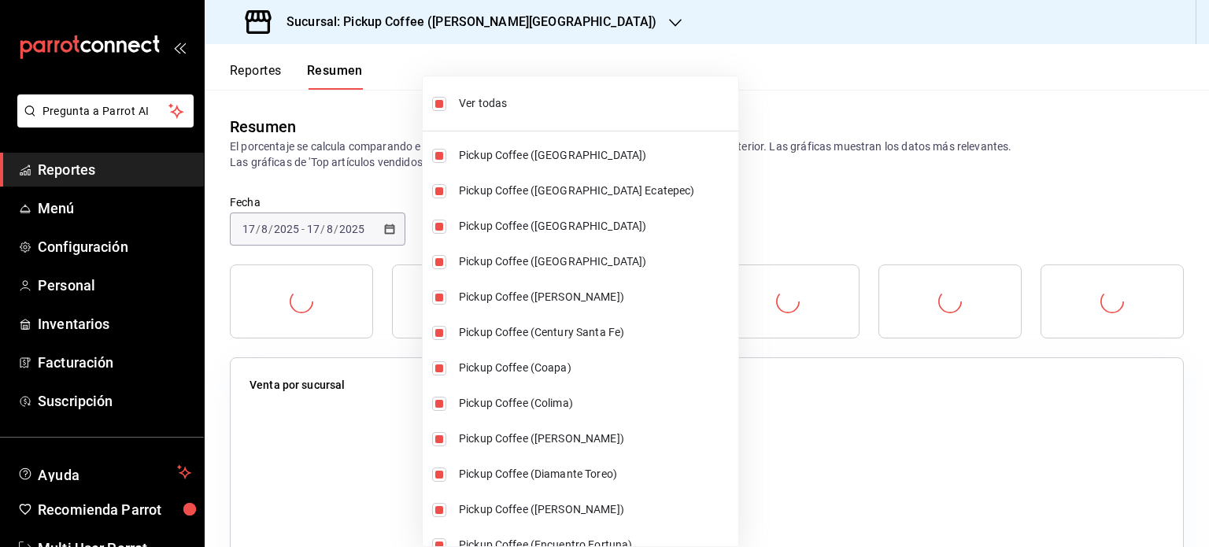
checkbox input "true"
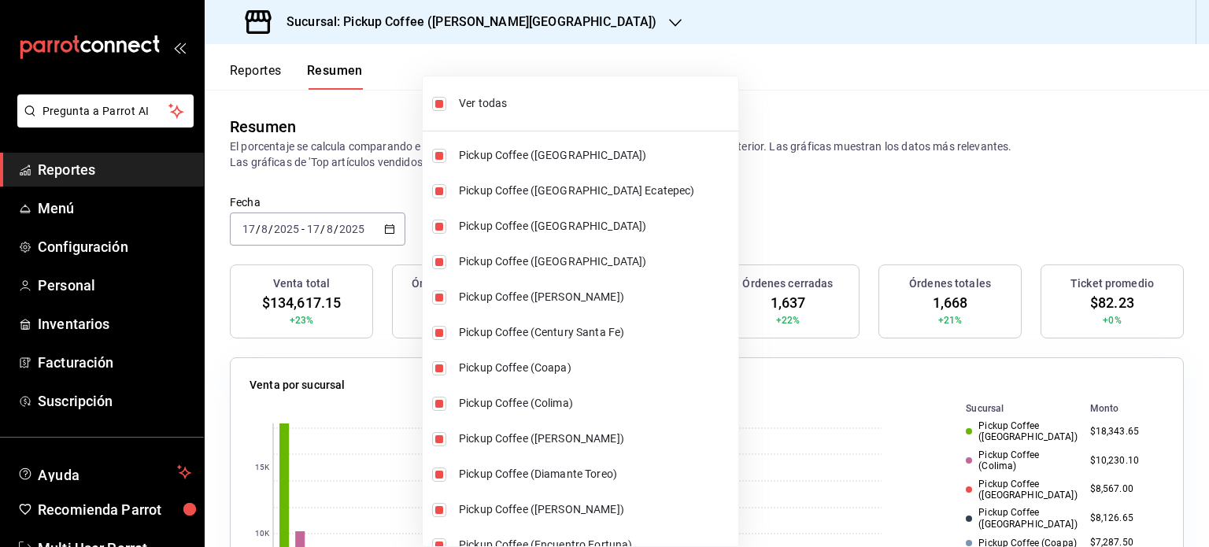
click at [761, 205] on div at bounding box center [604, 273] width 1209 height 547
